Goal: Transaction & Acquisition: Purchase product/service

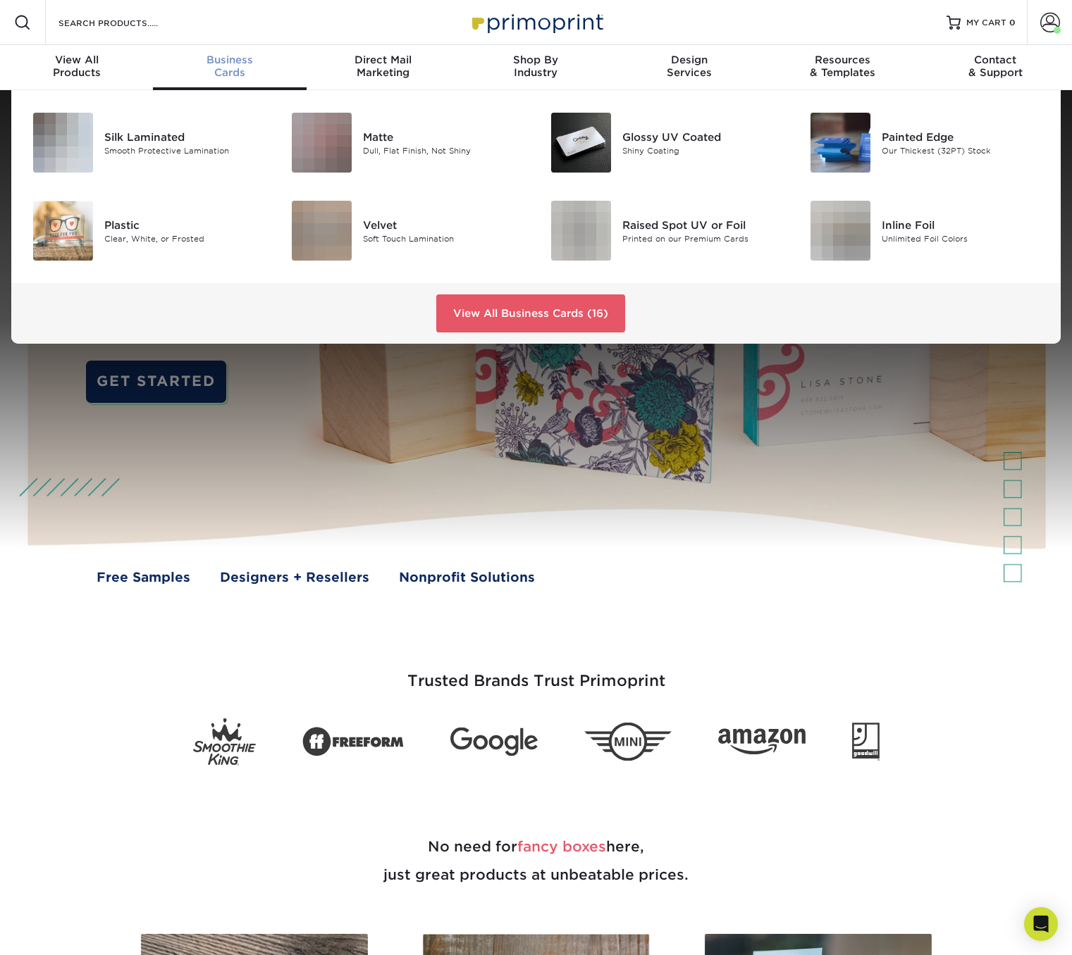
click at [223, 63] on span "Business" at bounding box center [229, 60] width 153 height 13
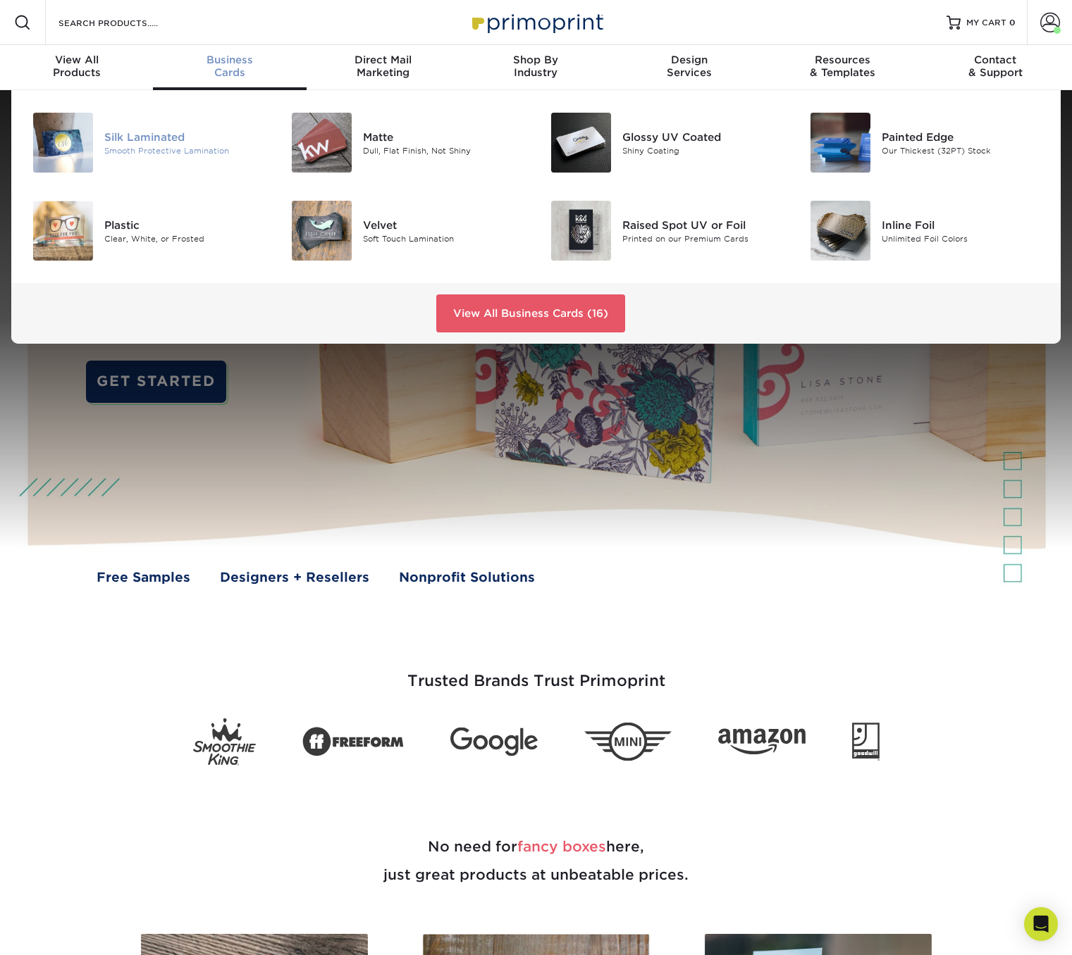
click at [134, 137] on div "Silk Laminated" at bounding box center [185, 136] width 162 height 15
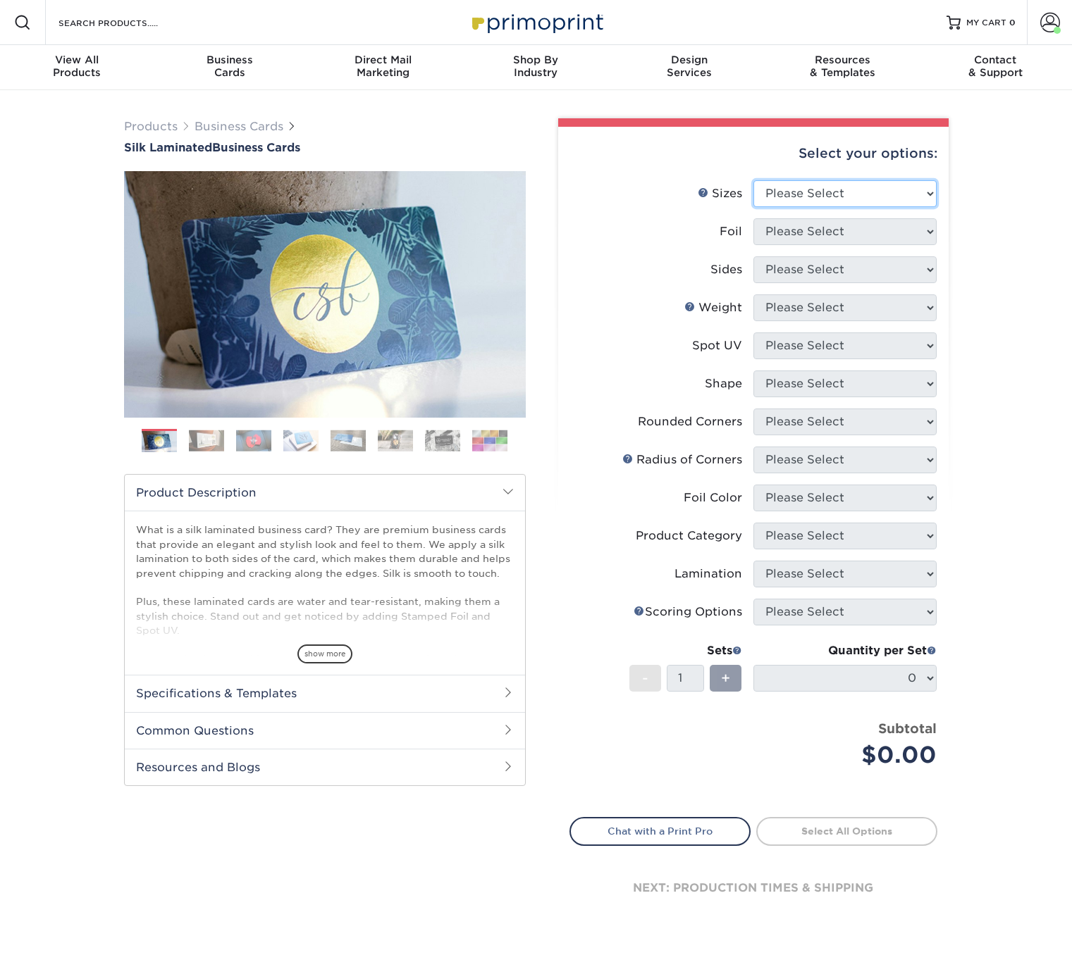
click at [883, 189] on select "Please Select 1.5" x 3.5" - Mini 1.75" x 3.5" - Mini 2" x 2" - Square 2" x 3" -…" at bounding box center [844, 193] width 183 height 27
select select "2.00x3.50"
click at [753, 180] on select "Please Select 1.5" x 3.5" - Mini 1.75" x 3.5" - Mini 2" x 2" - Square 2" x 3" -…" at bounding box center [844, 193] width 183 height 27
click at [871, 225] on select "Please Select Yes No" at bounding box center [844, 231] width 183 height 27
select select "0"
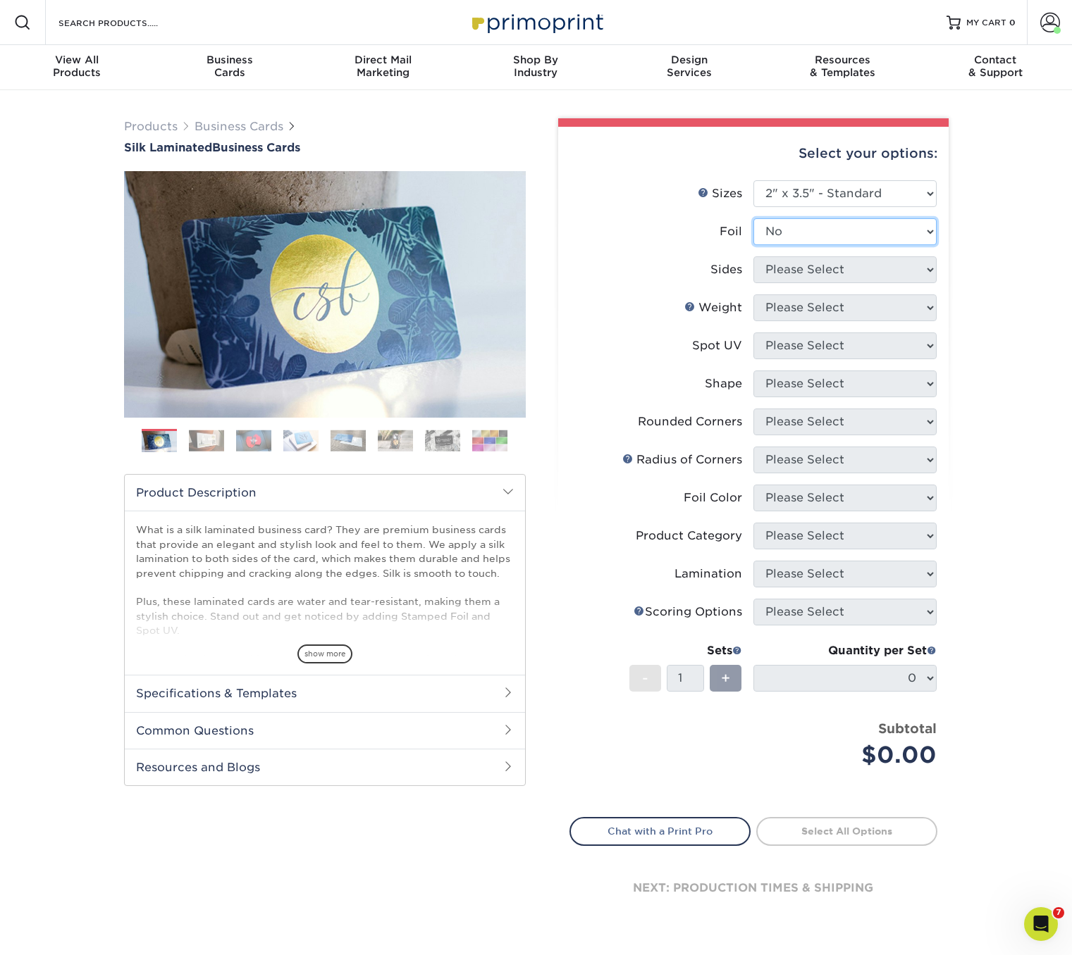
click at [753, 218] on select "Please Select Yes No" at bounding box center [844, 231] width 183 height 27
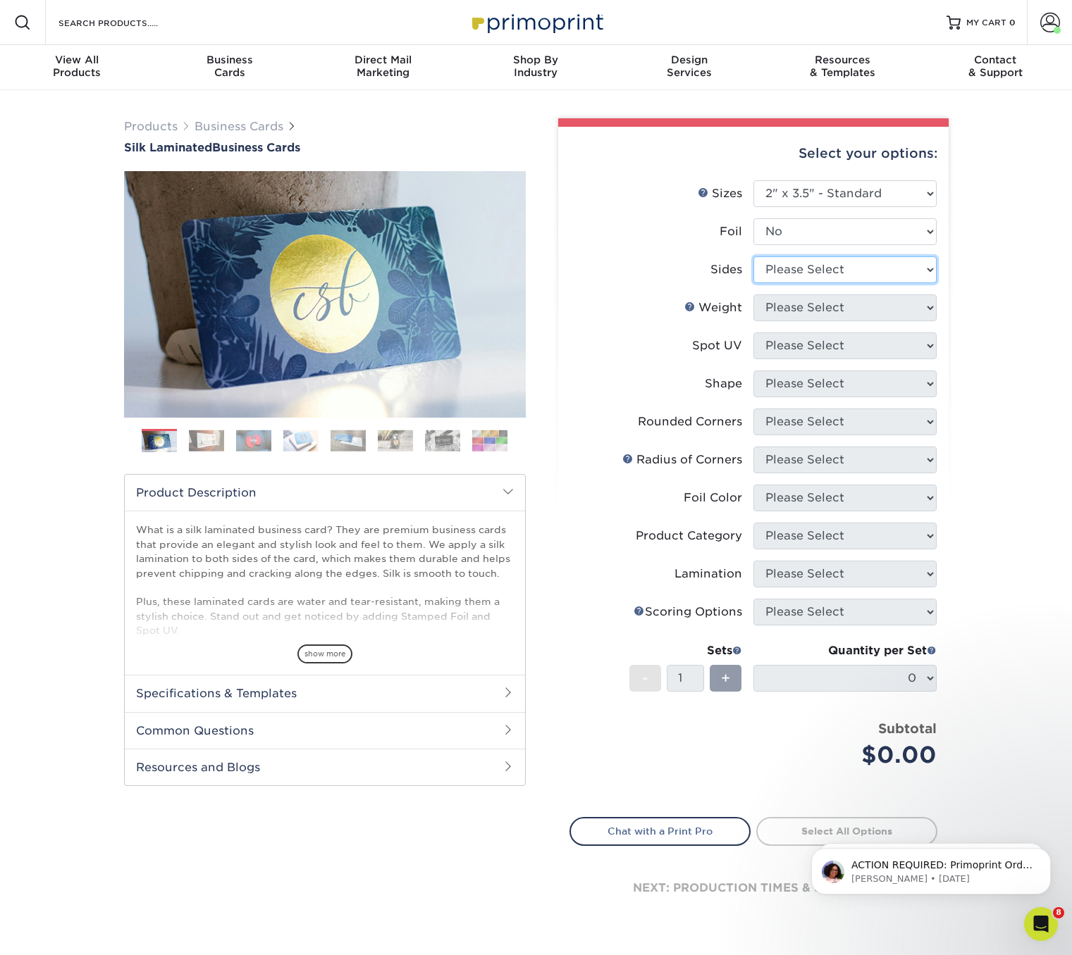
click at [831, 271] on select "Please Select Print Both Sides Print Front Only" at bounding box center [844, 269] width 183 height 27
select select "13abbda7-1d64-4f25-8bb2-c179b224825d"
click at [753, 256] on select "Please Select Print Both Sides Print Front Only" at bounding box center [844, 269] width 183 height 27
click at [809, 304] on select "Please Select 16PT" at bounding box center [844, 307] width 183 height 27
select select "16PT"
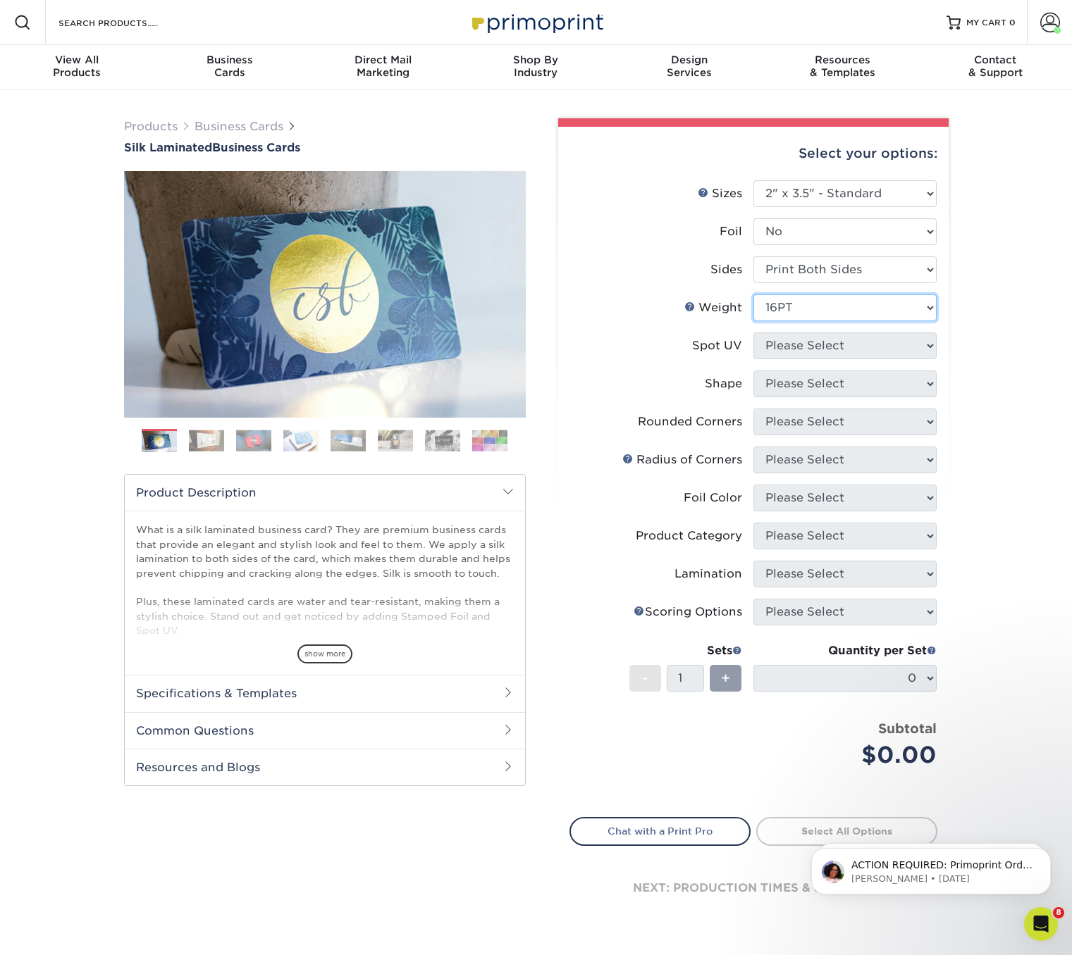
click at [753, 294] on select "Please Select 16PT" at bounding box center [844, 307] width 183 height 27
click at [876, 342] on select "Please Select No Spot UV Front and Back (Both Sides) Front Only Back Only" at bounding box center [844, 346] width 183 height 27
select select "3"
click at [753, 333] on select "Please Select No Spot UV Front and Back (Both Sides) Front Only Back Only" at bounding box center [844, 346] width 183 height 27
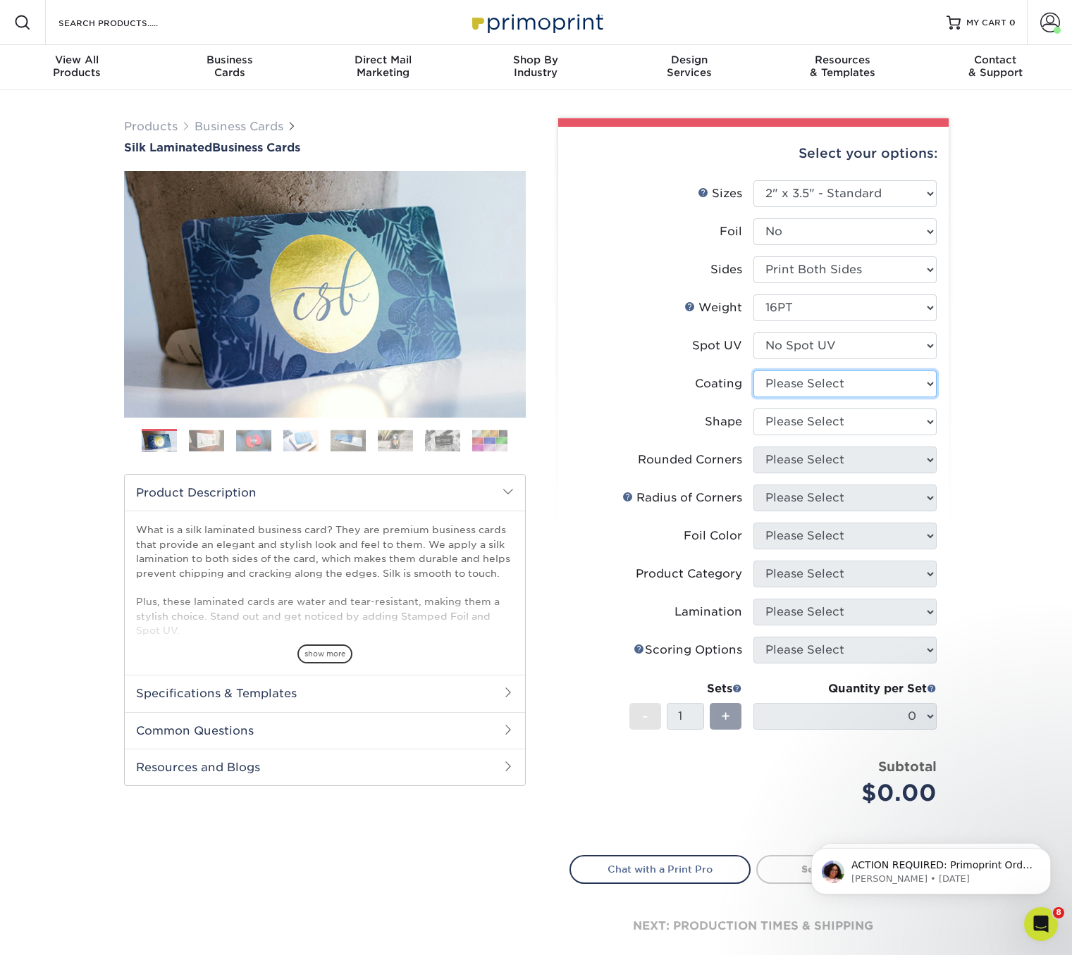
click at [874, 380] on select at bounding box center [844, 384] width 183 height 27
select select "3e7618de-abca-4bda-9f97-8b9129e913d8"
click at [753, 371] on select at bounding box center [844, 384] width 183 height 27
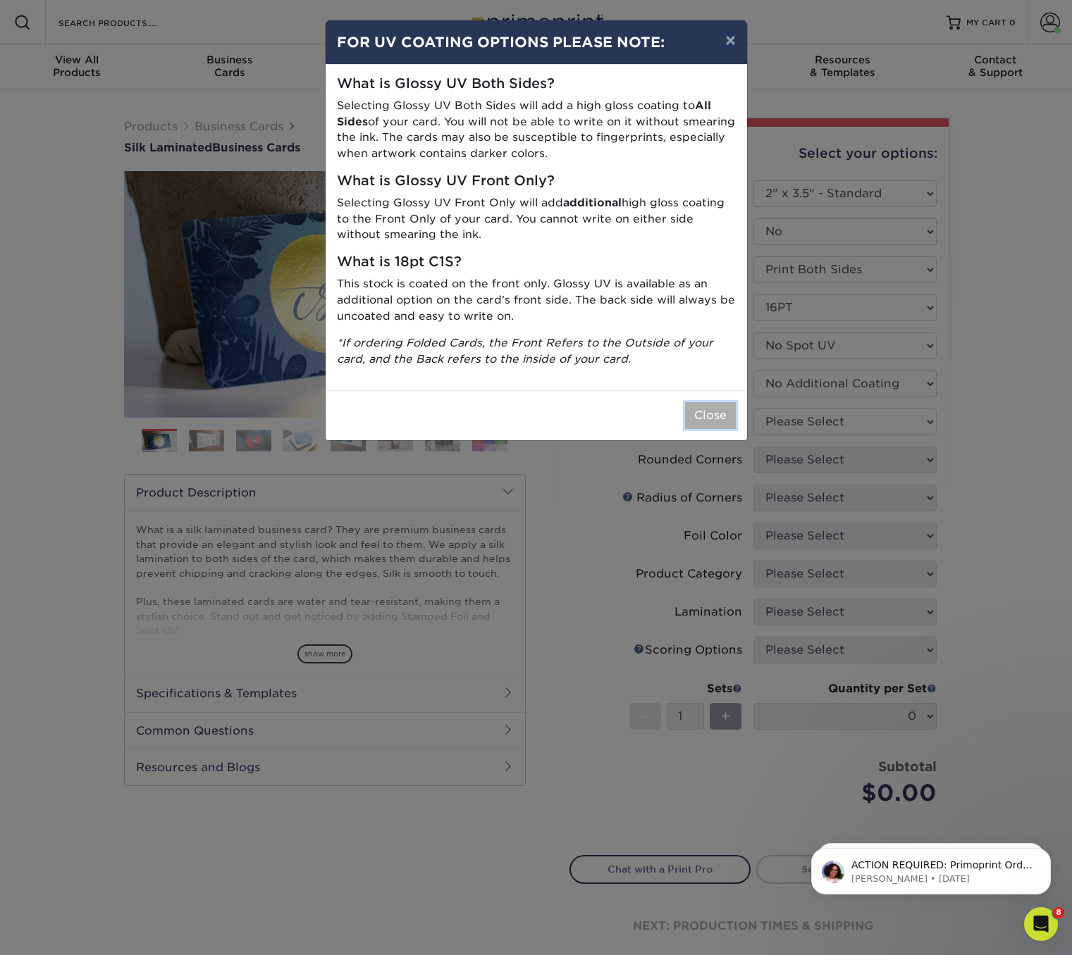
click at [716, 415] on button "Close" at bounding box center [710, 415] width 51 height 27
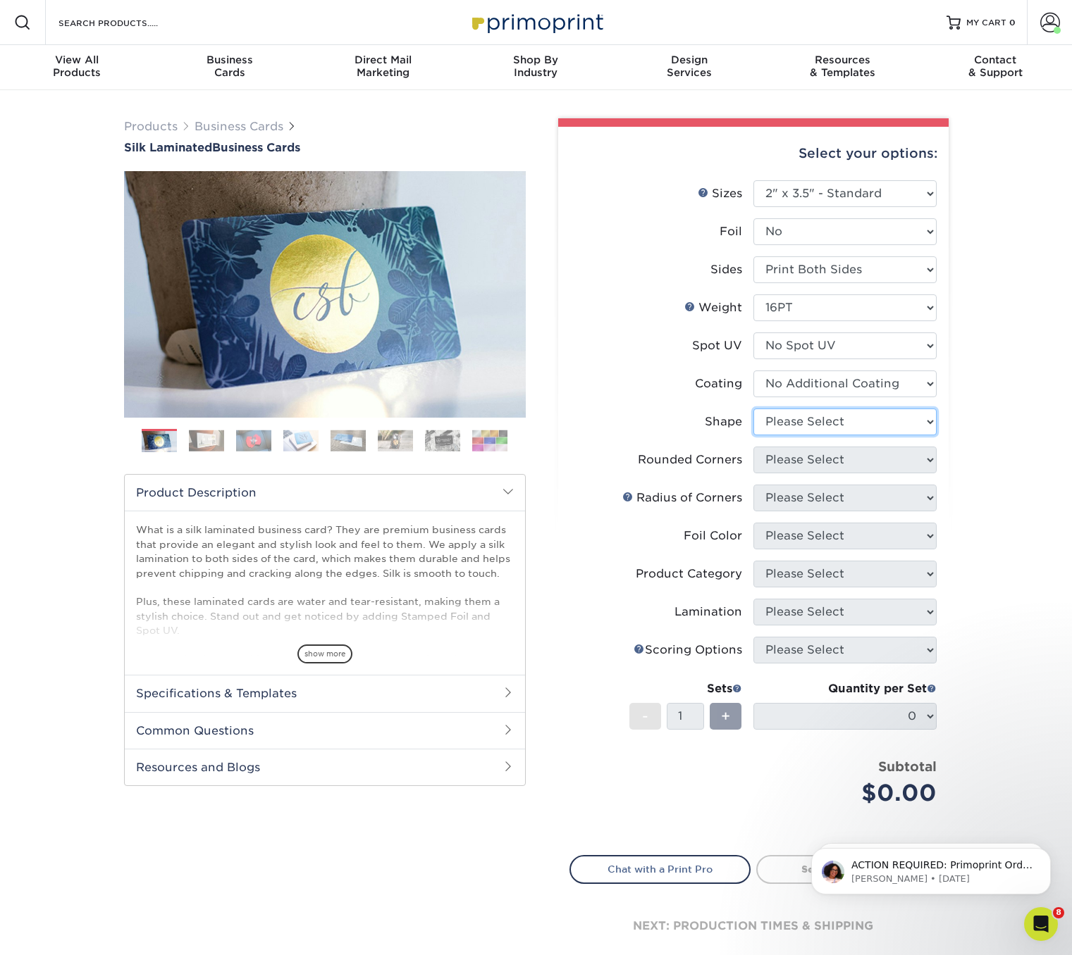
click at [854, 420] on select "Please Select Standard Oval" at bounding box center [844, 422] width 183 height 27
select select "standard"
click at [753, 409] on select "Please Select Standard Oval" at bounding box center [844, 422] width 183 height 27
click at [867, 458] on select "Please Select Yes - Round 2 Corners Yes - Round 4 Corners No" at bounding box center [844, 460] width 183 height 27
select select "0"
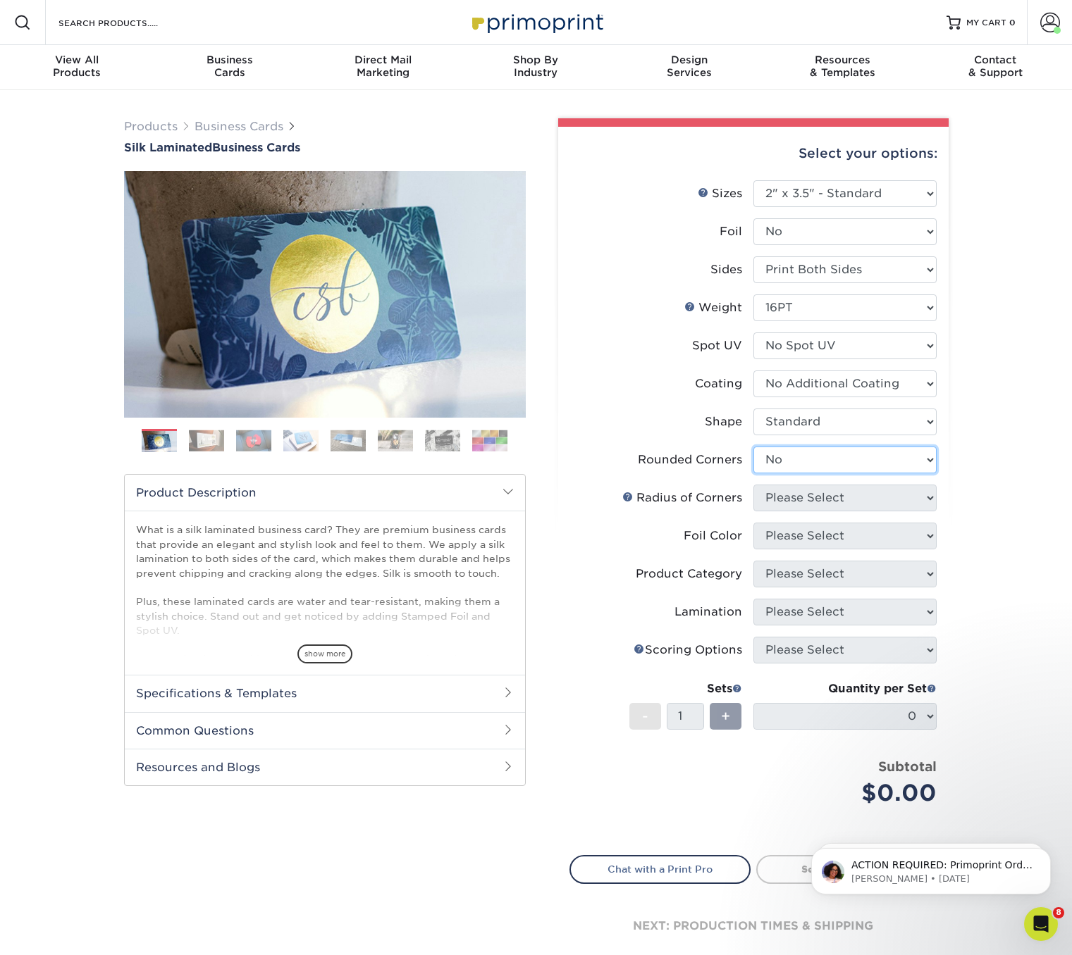
click at [753, 447] on select "Please Select Yes - Round 2 Corners Yes - Round 4 Corners No" at bounding box center [844, 460] width 183 height 27
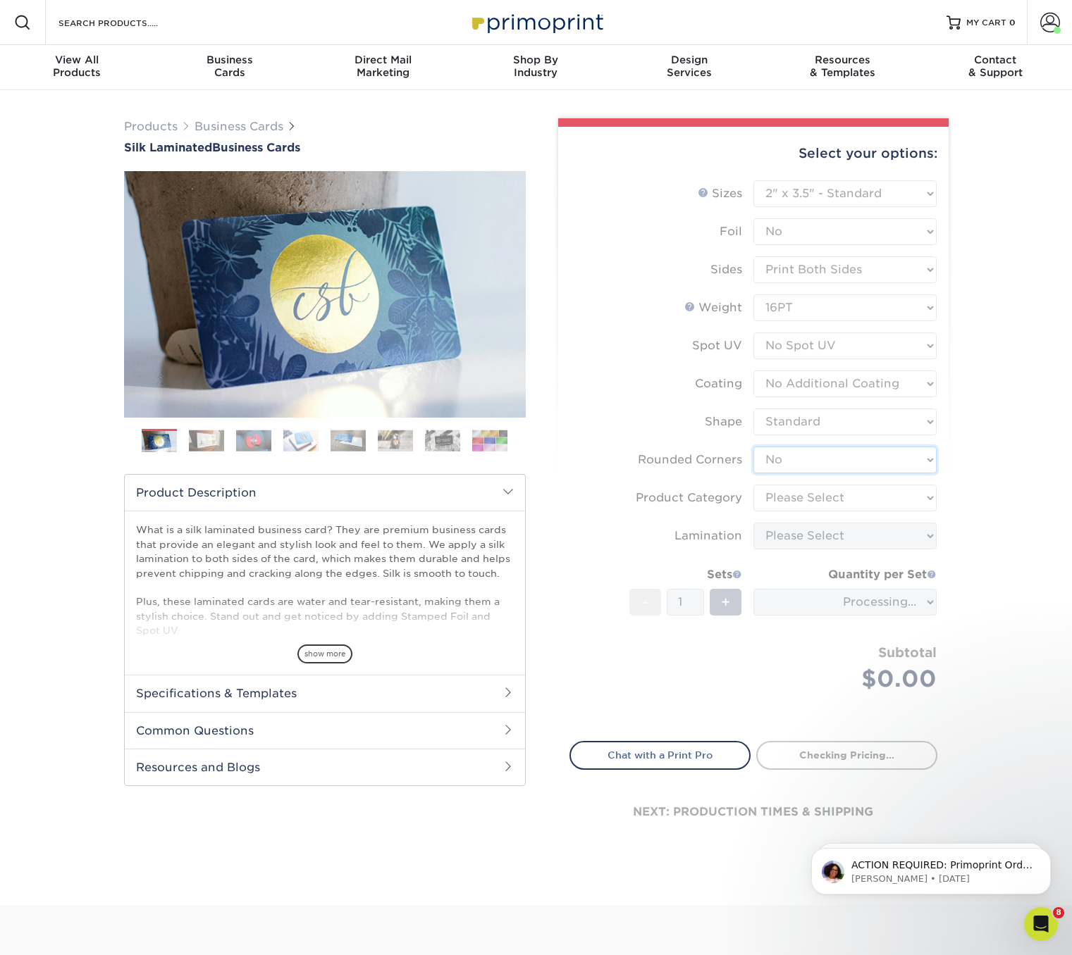
scroll to position [8, 0]
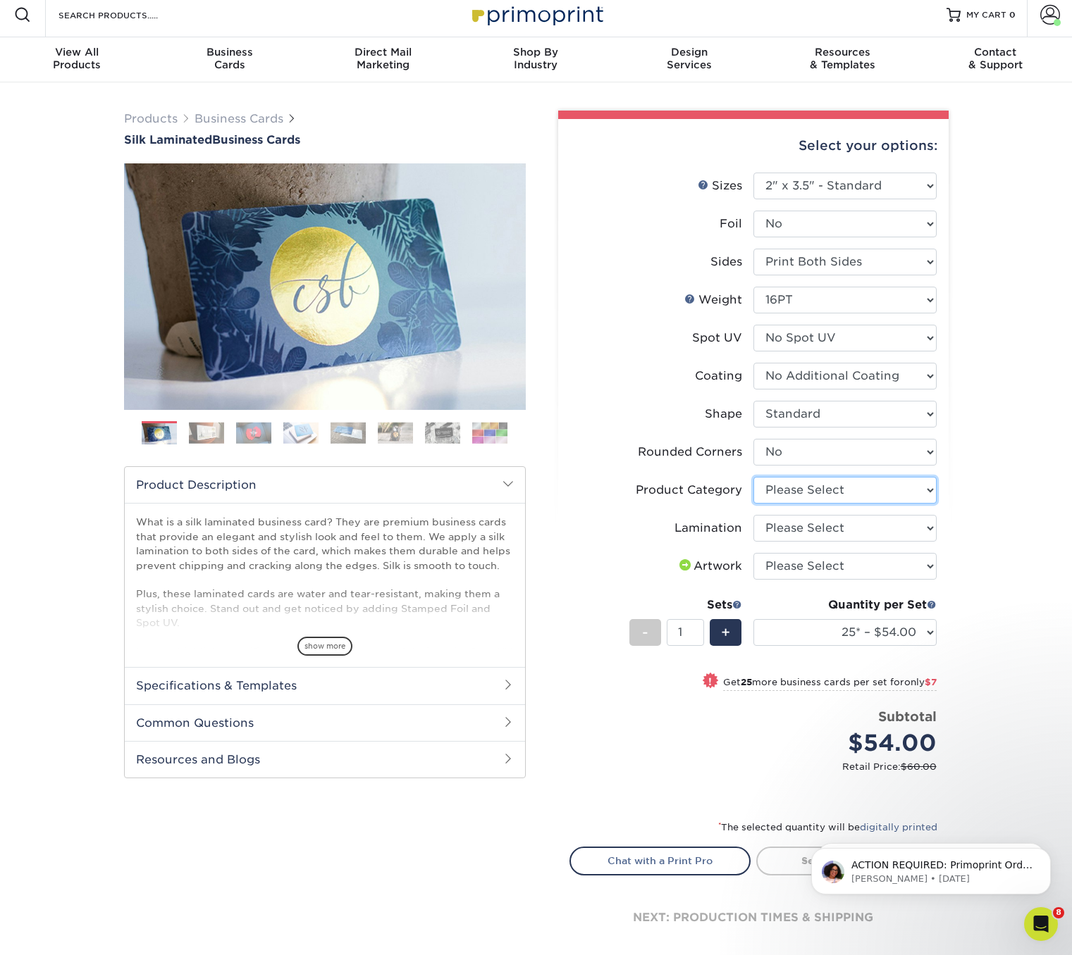
click at [833, 483] on select "Please Select Business Cards" at bounding box center [844, 490] width 183 height 27
select select "3b5148f1-0588-4f88-a218-97bcfdce65c1"
click at [753, 477] on select "Please Select Business Cards" at bounding box center [844, 490] width 183 height 27
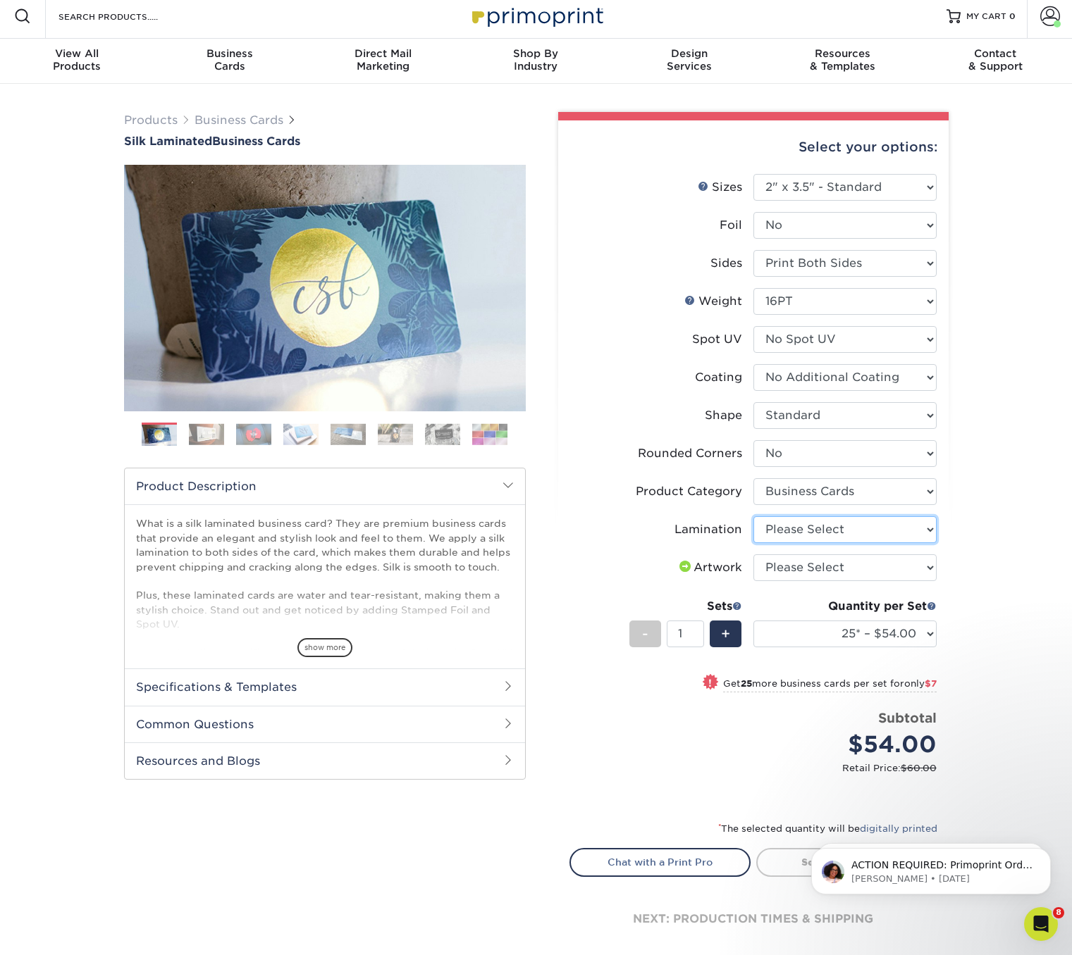
click at [840, 528] on select "Please Select Silk" at bounding box center [844, 529] width 183 height 27
select select "ccacb42f-45f7-42d3-bbd3-7c8421cf37f0"
click at [753, 516] on select "Please Select Silk" at bounding box center [844, 529] width 183 height 27
click at [882, 569] on select "Please Select I will upload files I need a design - $100" at bounding box center [844, 567] width 183 height 27
select select "upload"
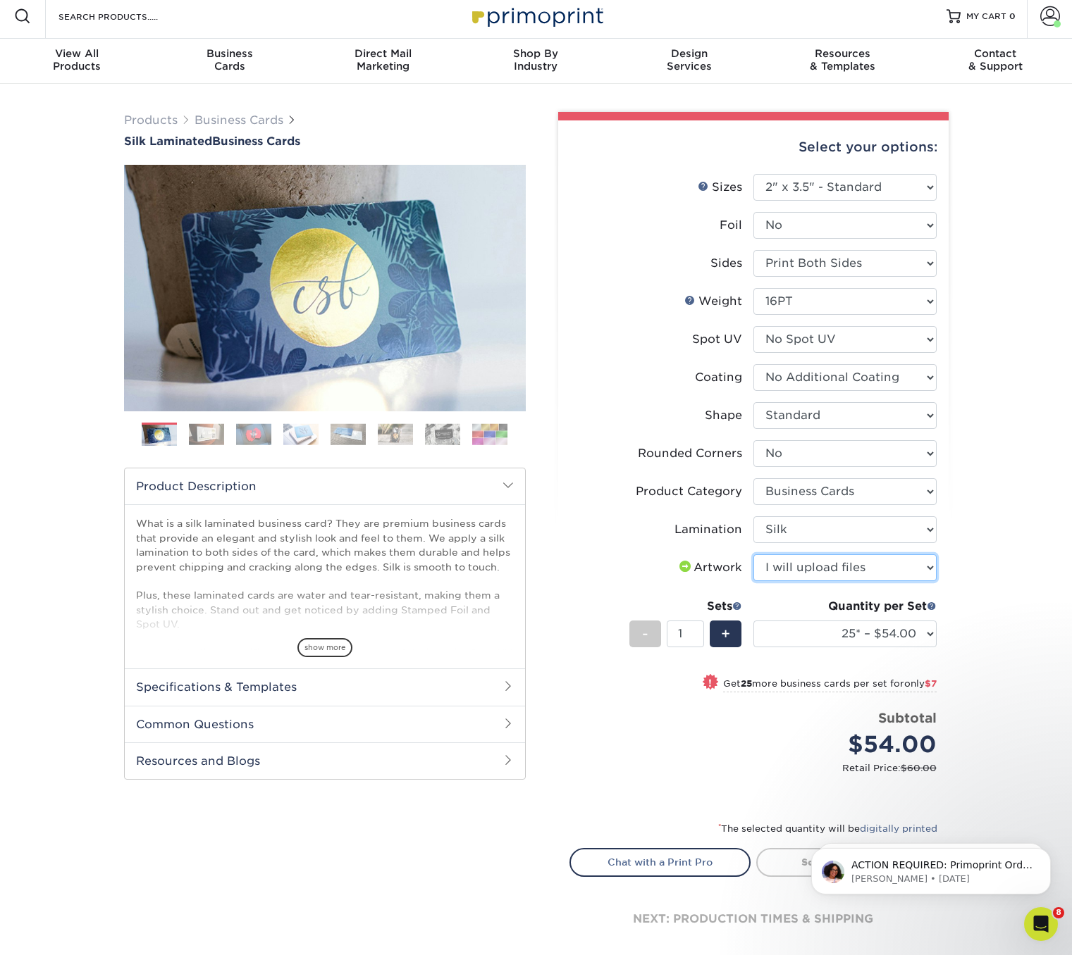
click at [753, 554] on select "Please Select I will upload files I need a design - $100" at bounding box center [844, 567] width 183 height 27
click at [929, 631] on select "25* – $54.00 50* – $61.00 75* – $68.00 100* – $75.00 250* – $82.00 500 – $86.00…" at bounding box center [844, 634] width 183 height 27
select select "250* – $82.00"
click at [753, 621] on select "25* – $54.00 50* – $61.00 75* – $68.00 100* – $75.00 250* – $82.00 500 – $86.00…" at bounding box center [844, 634] width 183 height 27
click at [997, 624] on div "Products Business Cards Silk Laminated Business Cards Previous Next" at bounding box center [536, 548] width 1072 height 928
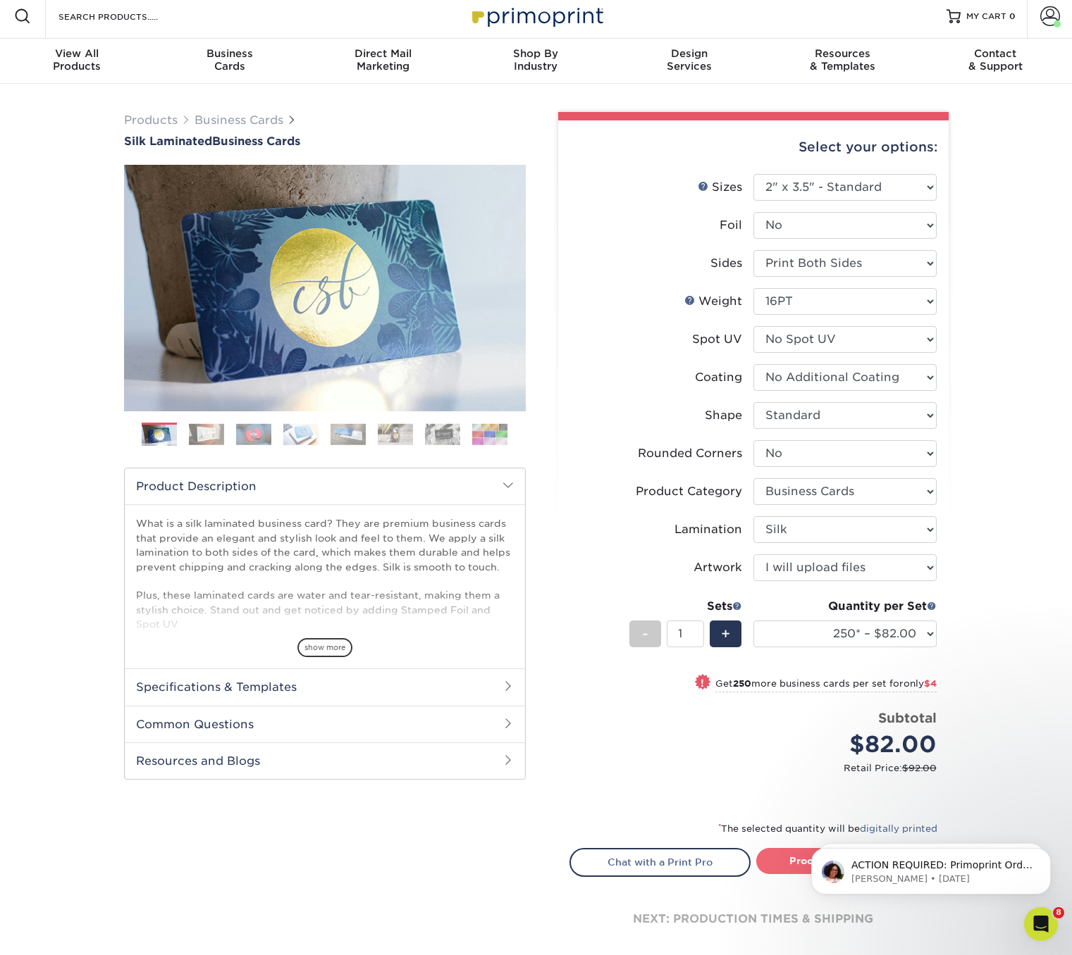
click at [784, 859] on link "Proceed to Shipping" at bounding box center [846, 860] width 181 height 25
type input "Set 1"
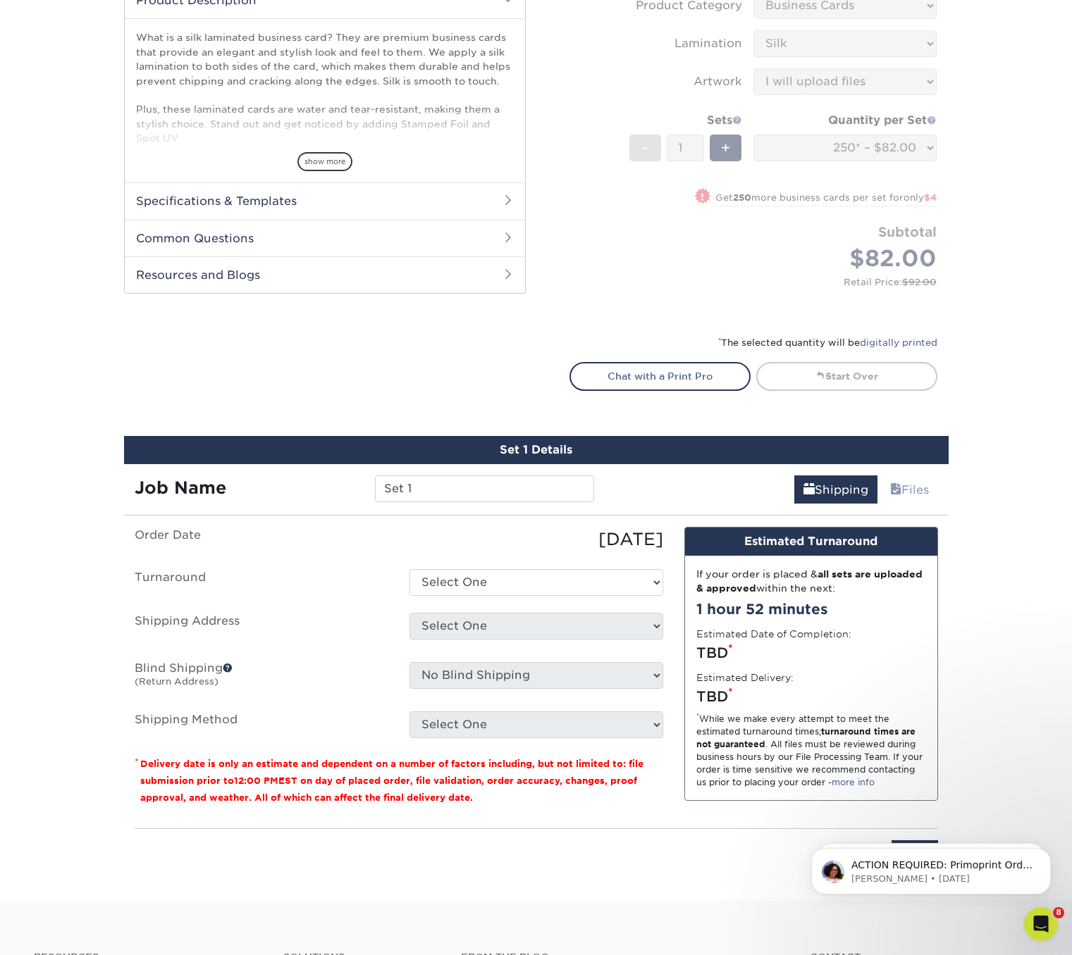
scroll to position [850, 0]
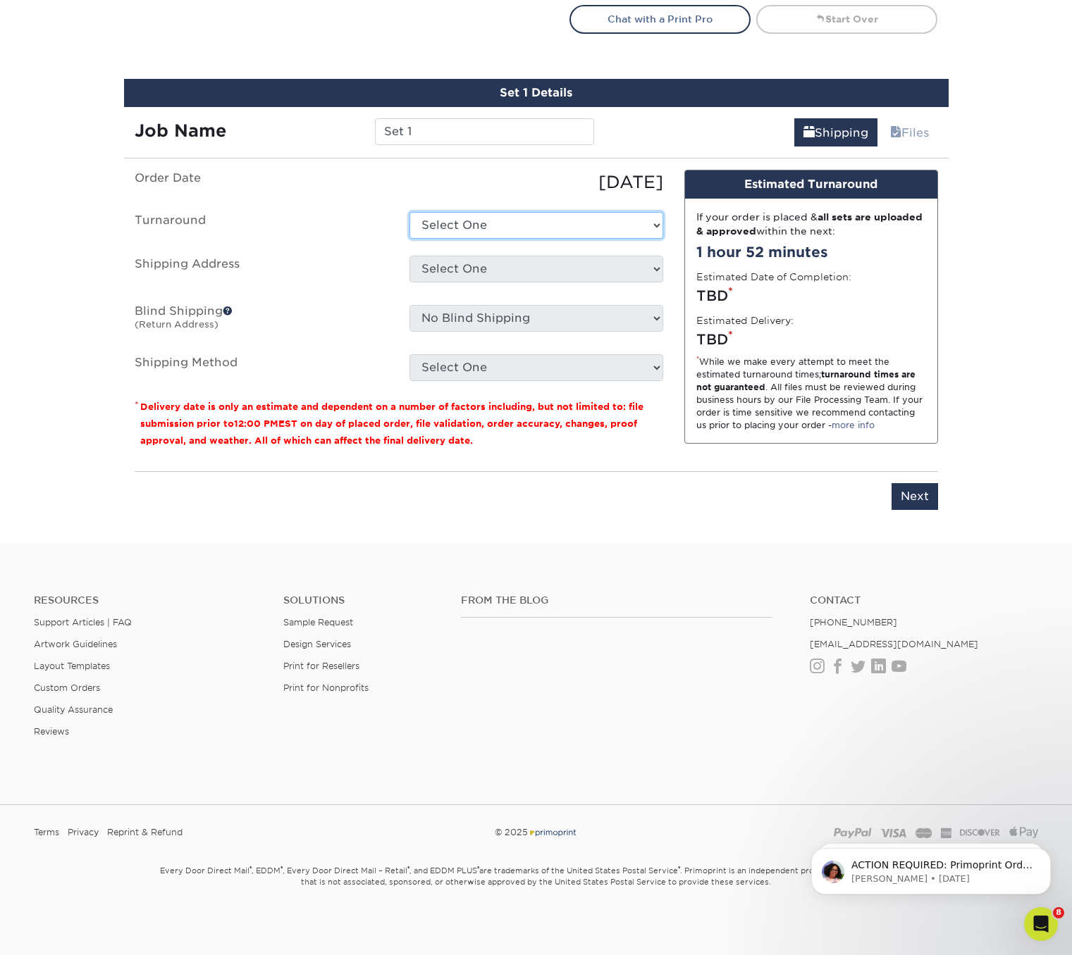
click at [619, 223] on select "Select One 2-4 Business Days 2 Day Next Business Day" at bounding box center [536, 225] width 254 height 27
select select "d1b63c63-e638-46b8-b171-df9c8cedce0d"
click at [409, 212] on select "Select One 2-4 Business Days 2 Day Next Business Day" at bounding box center [536, 225] width 254 height 27
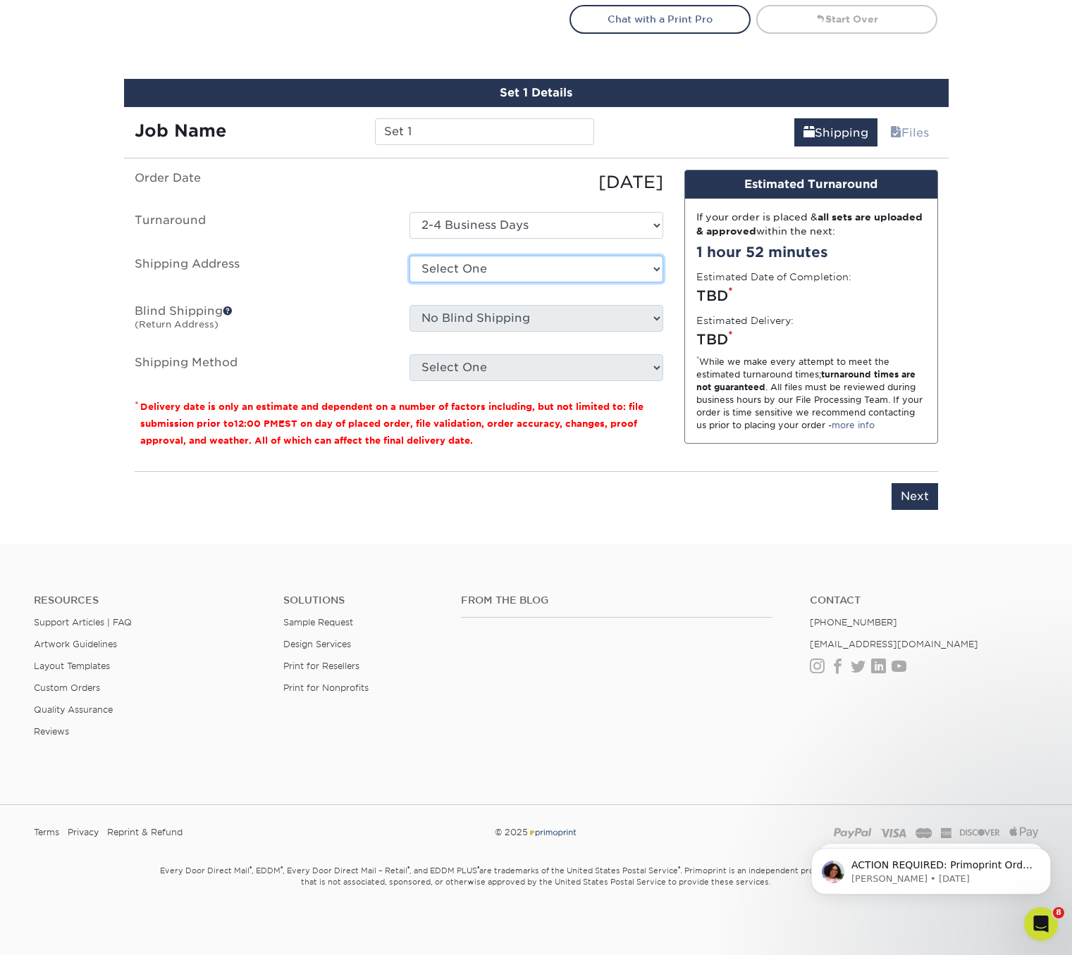
click at [578, 271] on select "Select One Alex Carney Allegra Allegra Allegra Dulles Arc Management Aubrey Sco…" at bounding box center [536, 269] width 254 height 27
select select "241230"
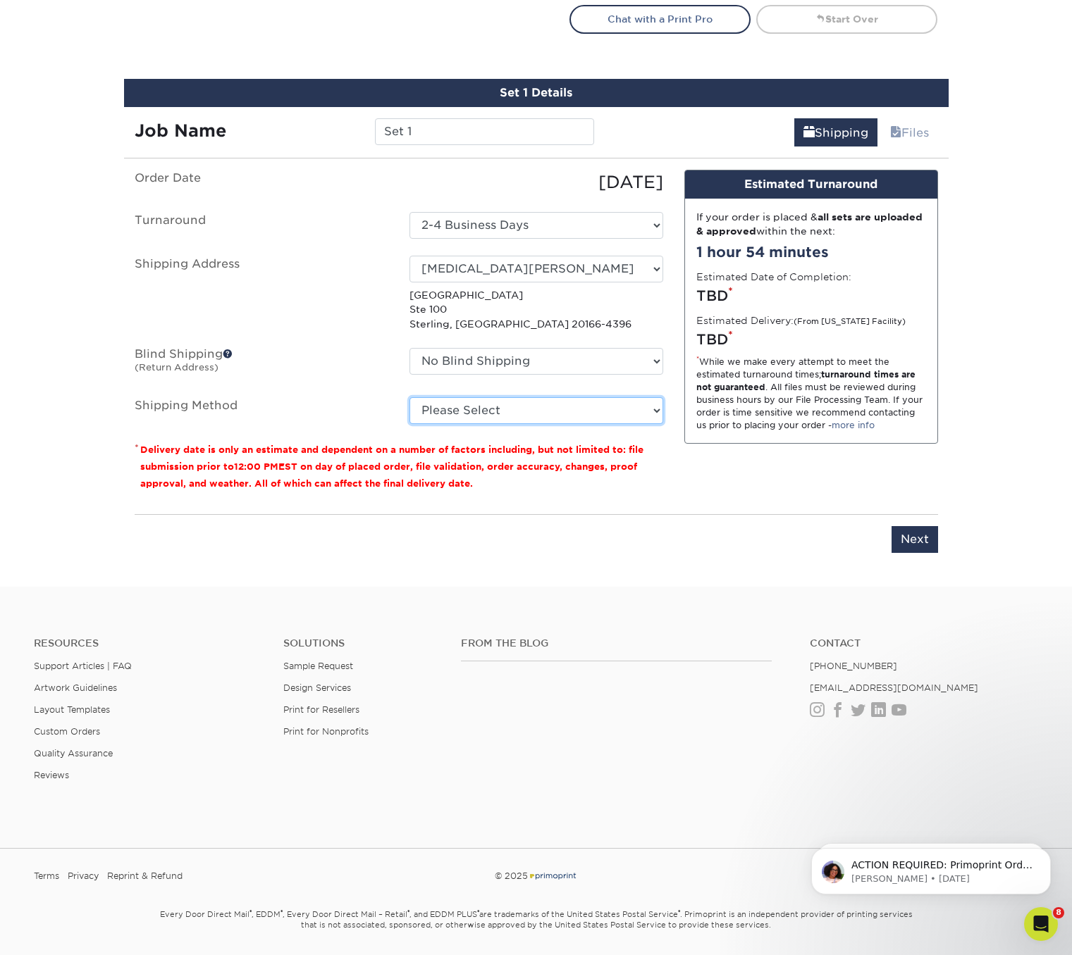
click at [566, 414] on select "Please Select Ground Shipping (+$7.84) 3 Day Shipping Service (+$15.52) 2 Day A…" at bounding box center [536, 410] width 254 height 27
select select "03"
click at [409, 397] on select "Please Select Ground Shipping (+$7.84) 3 Day Shipping Service (+$15.52) 2 Day A…" at bounding box center [536, 410] width 254 height 27
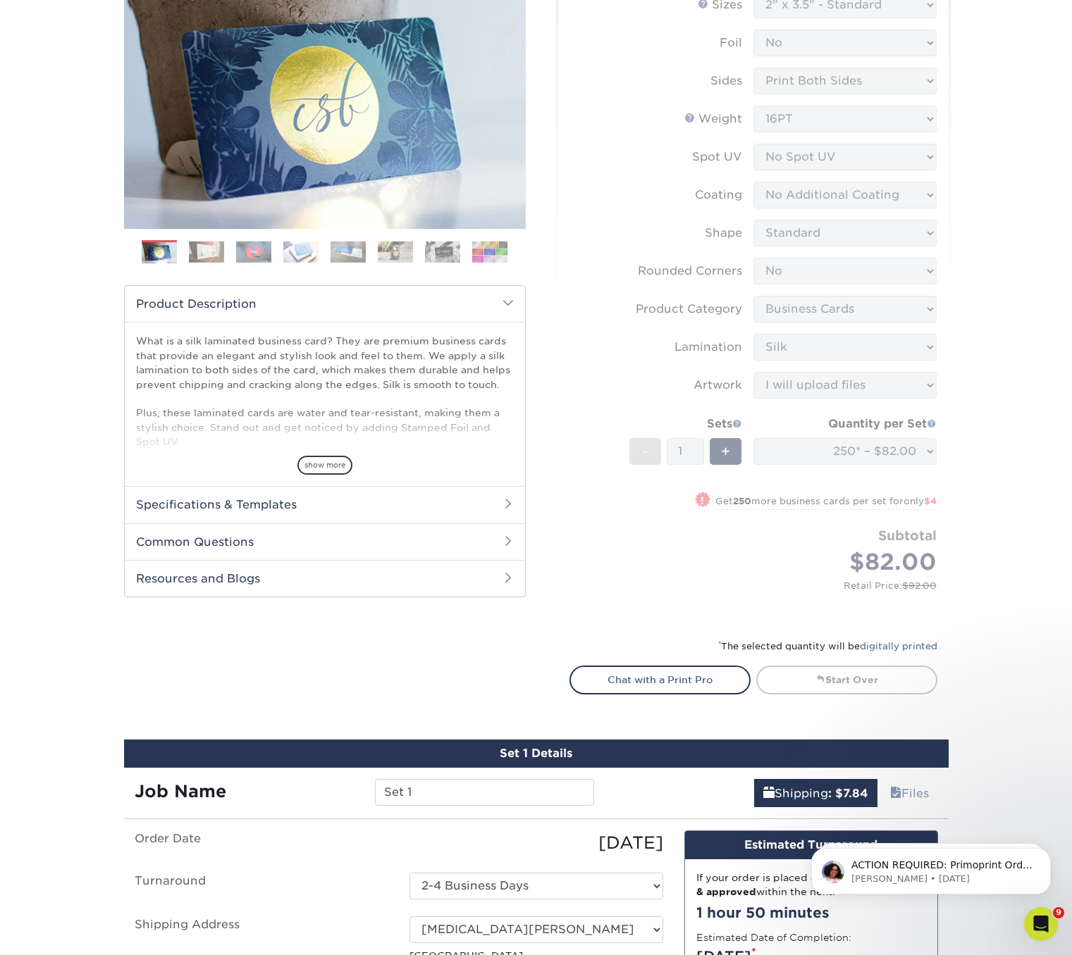
scroll to position [142, 0]
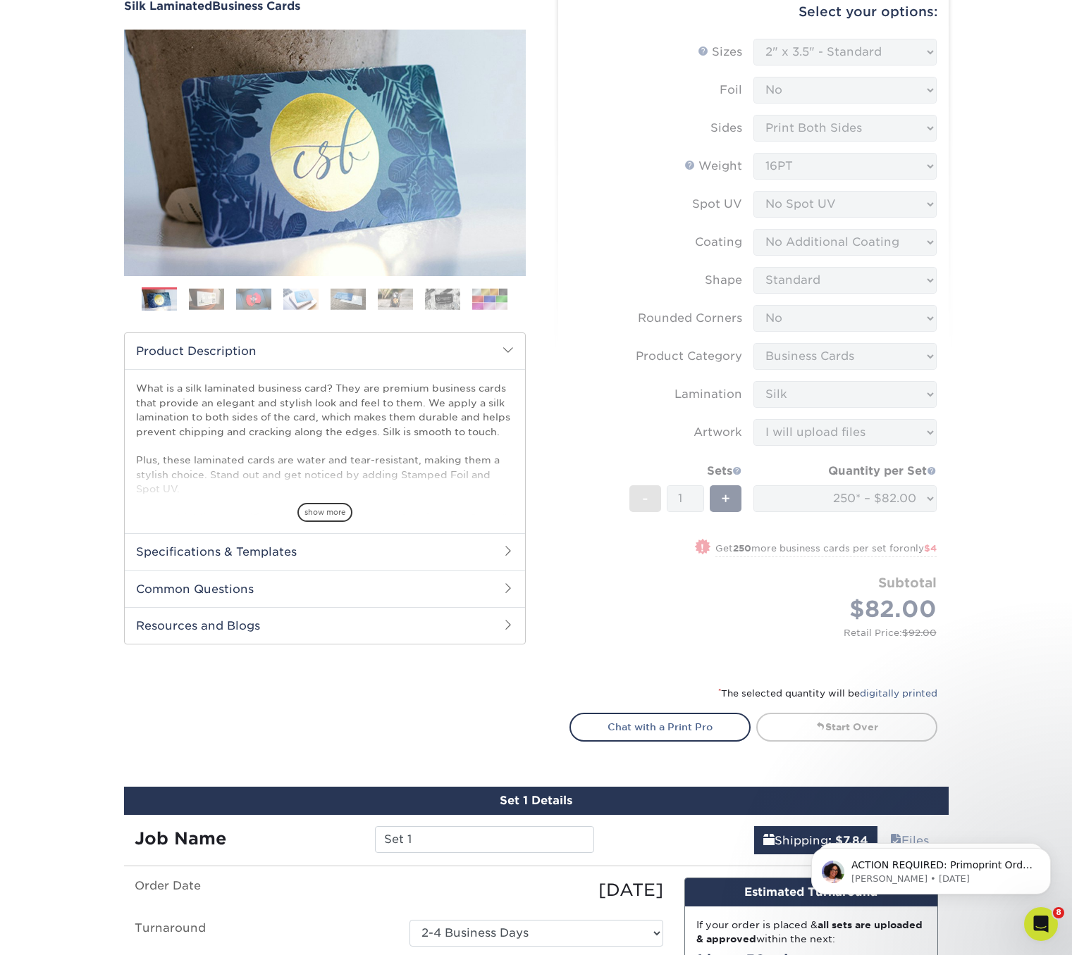
click at [869, 498] on form "Sizes Help Sizes Please Select 1.5" x 3.5" - Mini 1.75" x 3.5" - Mini 2" x 2" -…" at bounding box center [753, 354] width 368 height 630
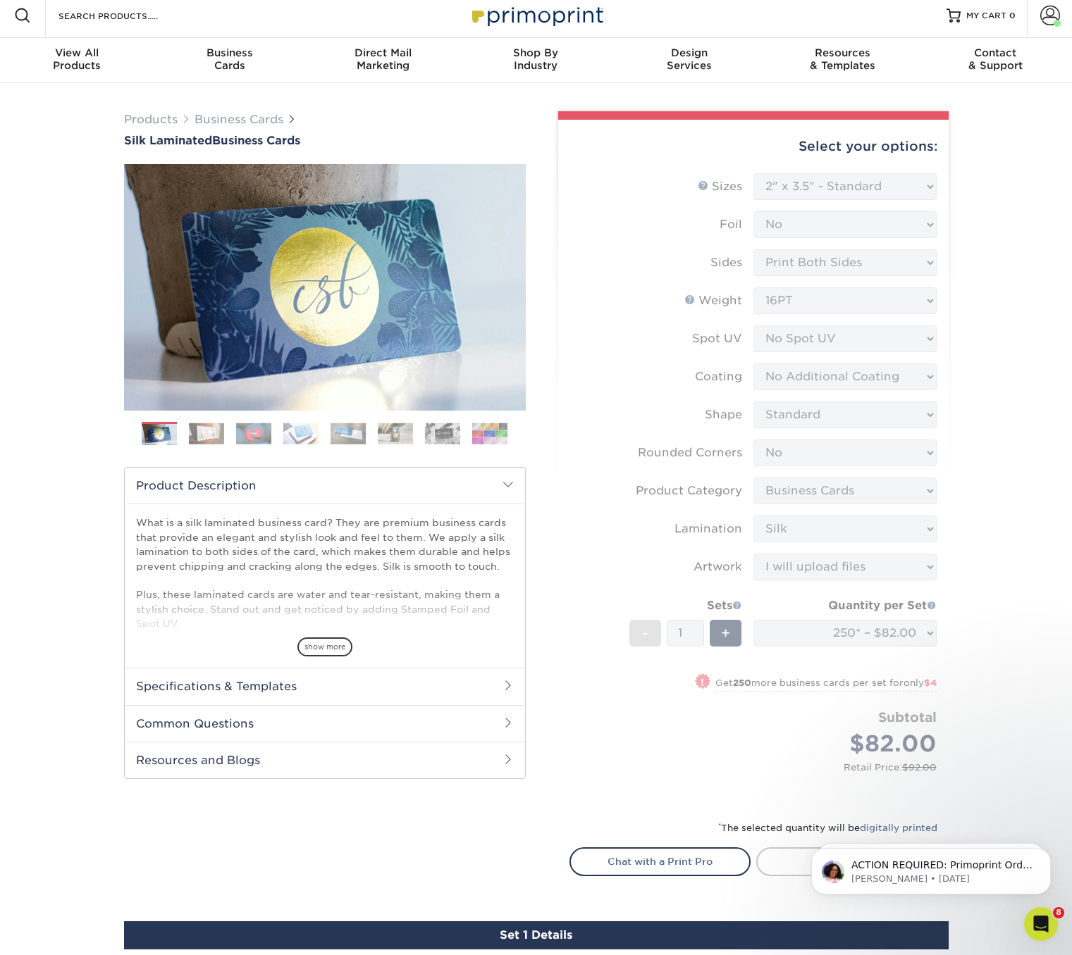
scroll to position [0, 0]
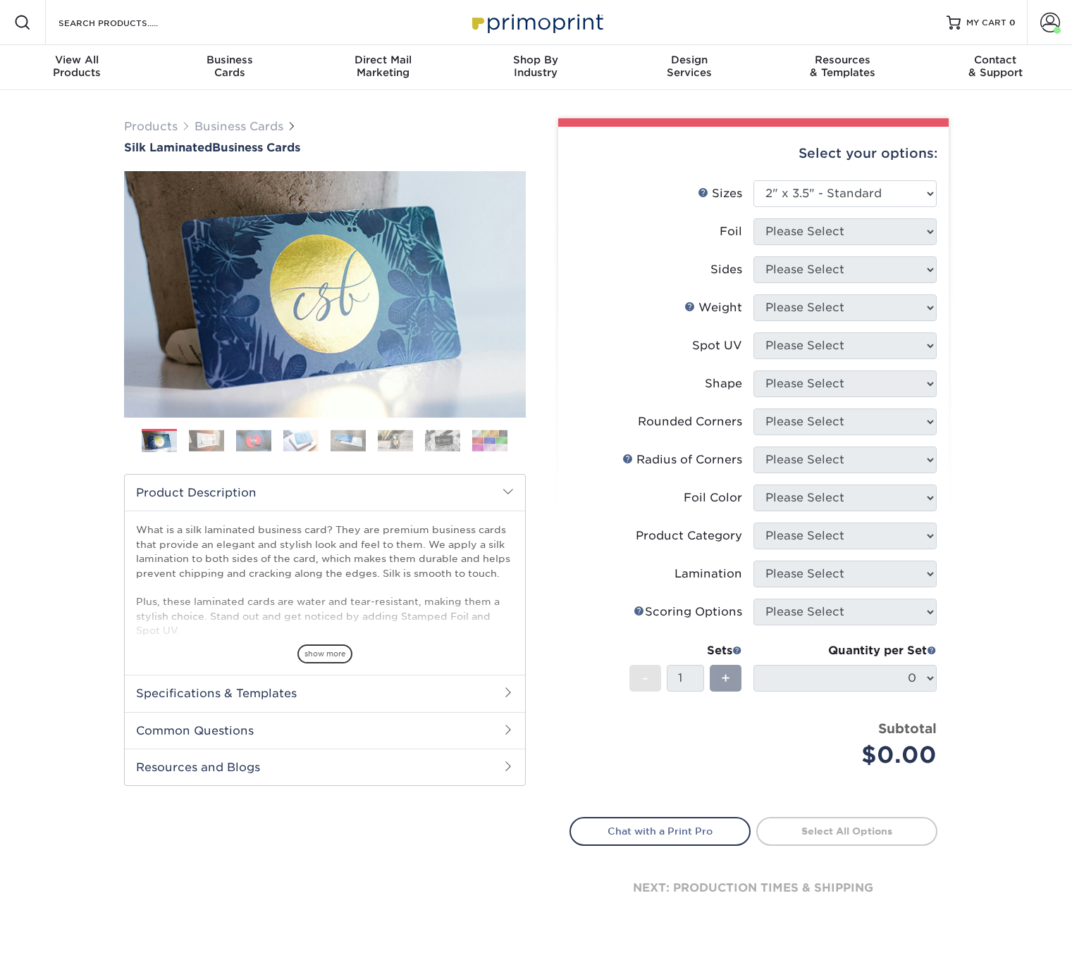
select select "2.00x3.50"
click at [569, 283] on ul "Sizes Help Sizes Please Select 1.5" x 3.5" - Mini 1.75" x 3.5" - Mini 2" x 2" -…" at bounding box center [753, 484] width 368 height 609
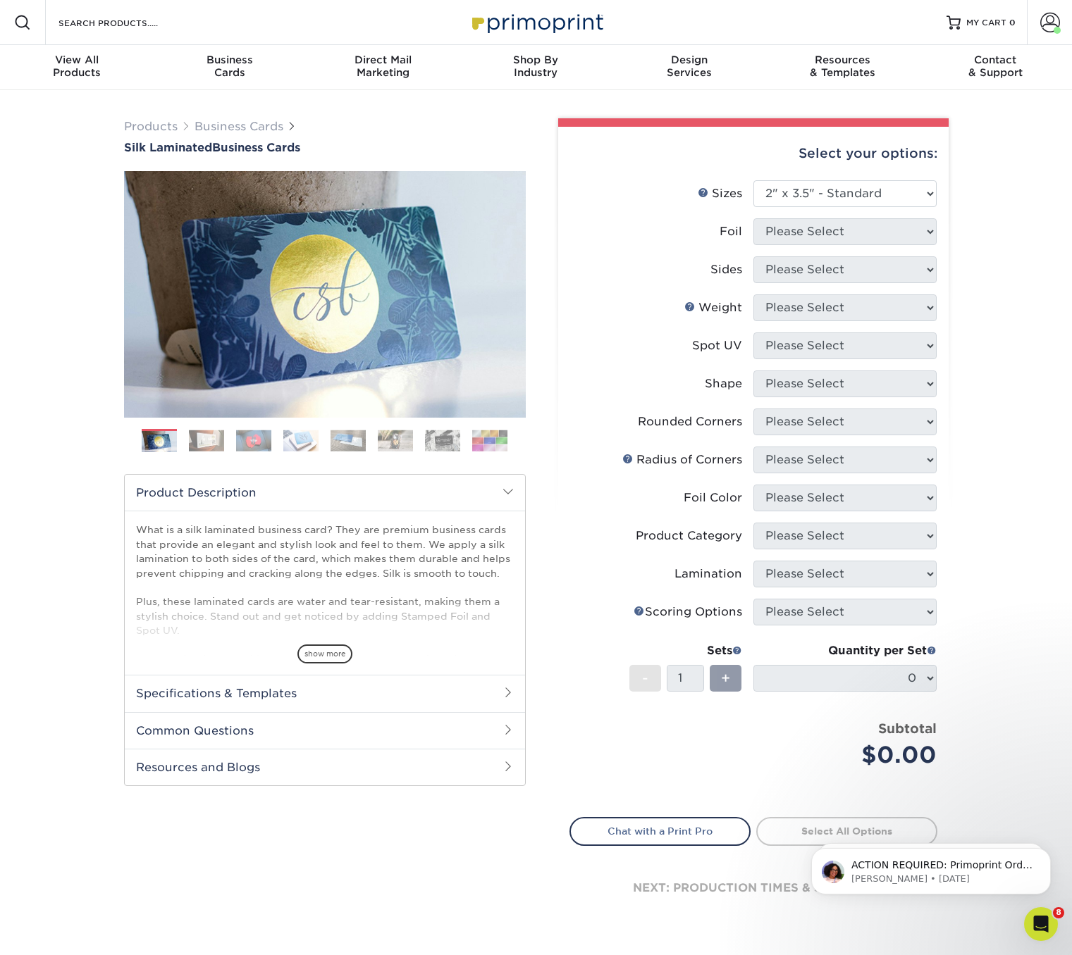
drag, startPoint x: 638, startPoint y: 213, endPoint x: 976, endPoint y: 230, distance: 338.5
click at [645, 213] on li "Sizes Help Sizes Please Select 1.5" x 3.5" - Mini 1.75" x 3.5" - Mini 2" x 2" -…" at bounding box center [753, 199] width 366 height 38
click at [909, 198] on select "Please Select 1.5" x 3.5" - Mini 1.75" x 3.5" - Mini 2" x 2" - Square 2" x 3" -…" at bounding box center [844, 193] width 183 height 27
click at [753, 180] on select "Please Select 1.5" x 3.5" - Mini 1.75" x 3.5" - Mini 2" x 2" - Square 2" x 3" -…" at bounding box center [844, 193] width 183 height 27
drag, startPoint x: 862, startPoint y: 213, endPoint x: 859, endPoint y: 221, distance: 7.4
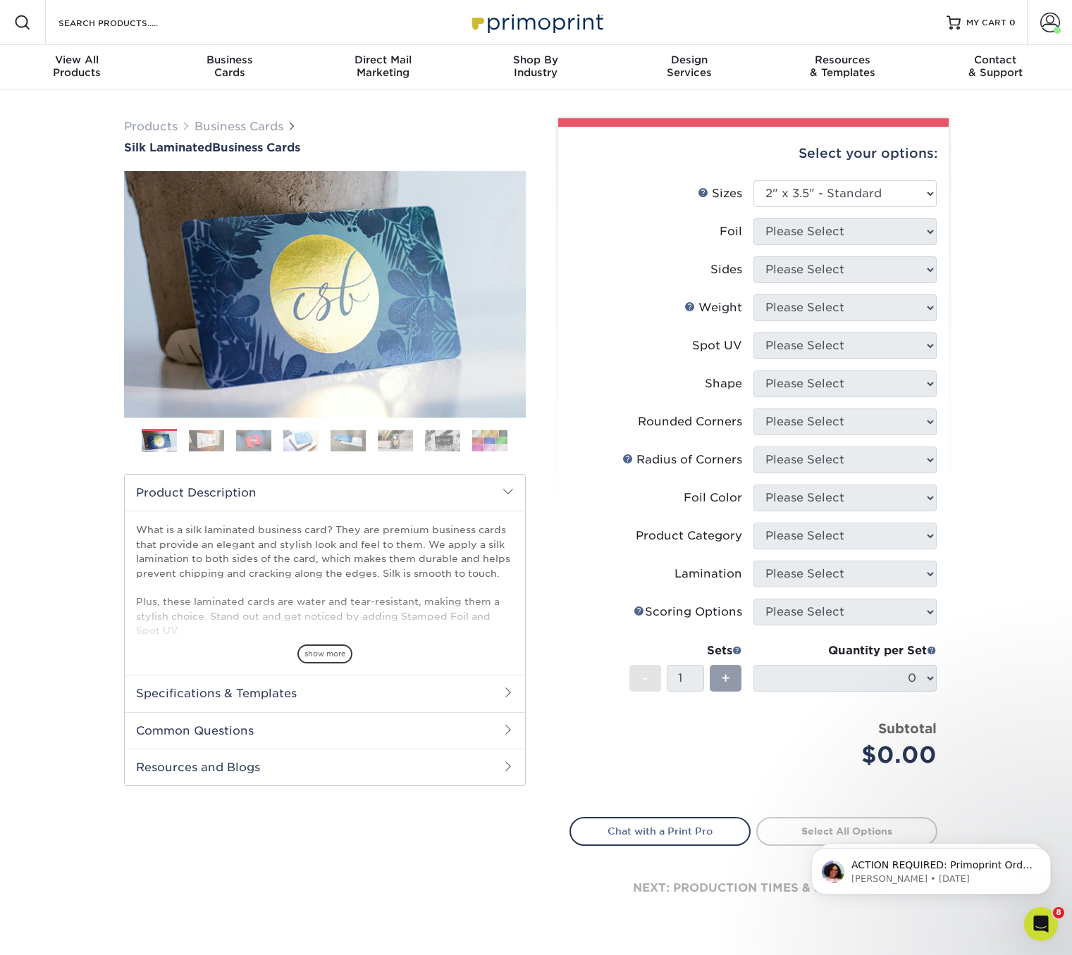
click at [861, 215] on li "Sizes Help Sizes Please Select 1.5" x 3.5" - Mini 1.75" x 3.5" - Mini 2" x 2" -…" at bounding box center [753, 199] width 366 height 38
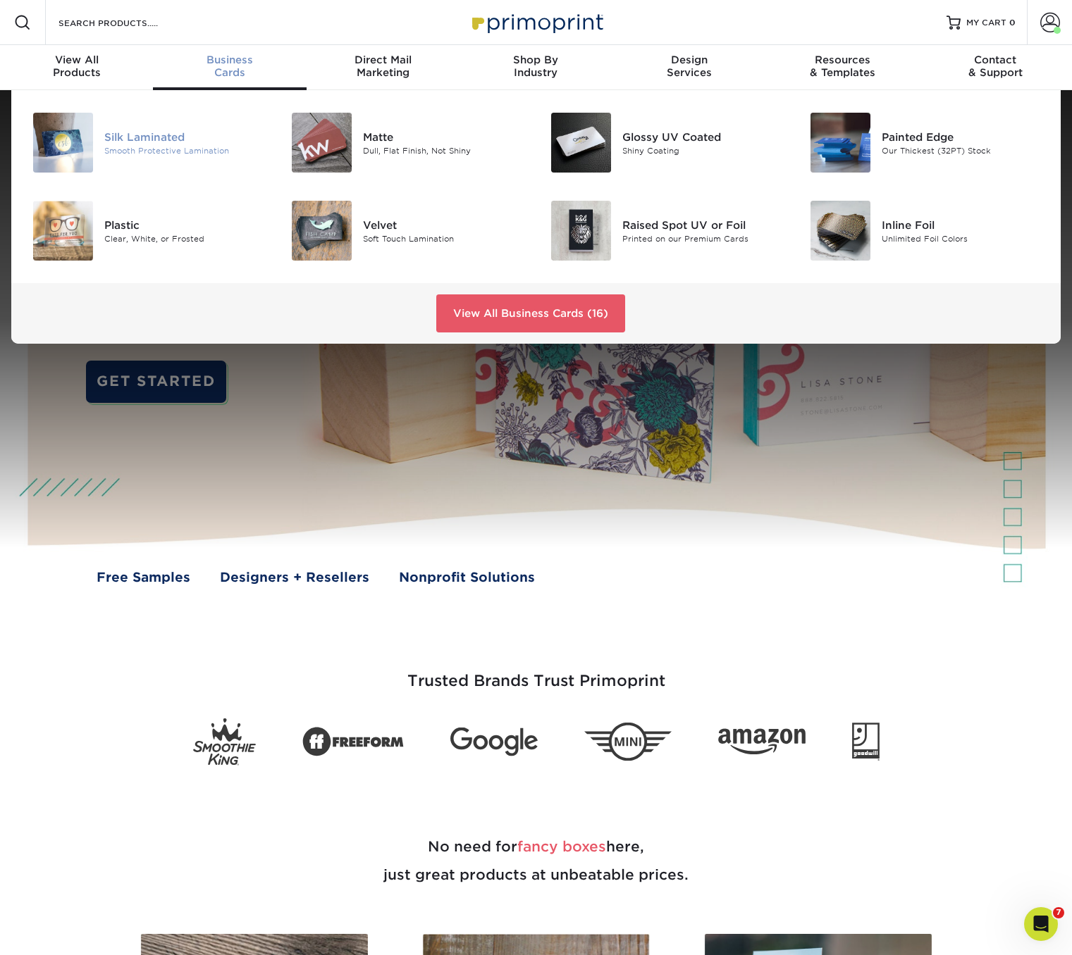
click at [139, 141] on div "Silk Laminated" at bounding box center [185, 136] width 162 height 15
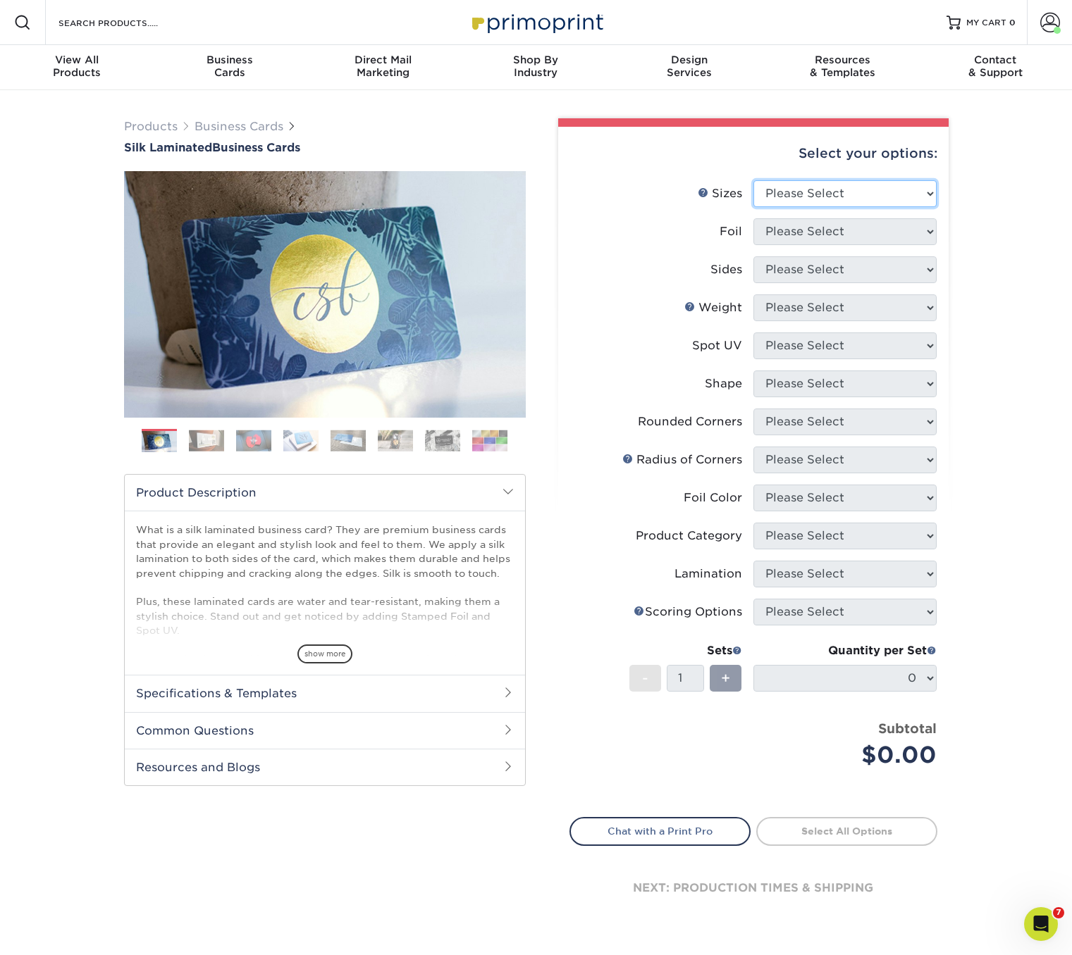
click at [815, 190] on select "Please Select 1.5" x 3.5" - Mini 1.75" x 3.5" - Mini 2" x 2" - Square 2" x 3" -…" at bounding box center [844, 193] width 183 height 27
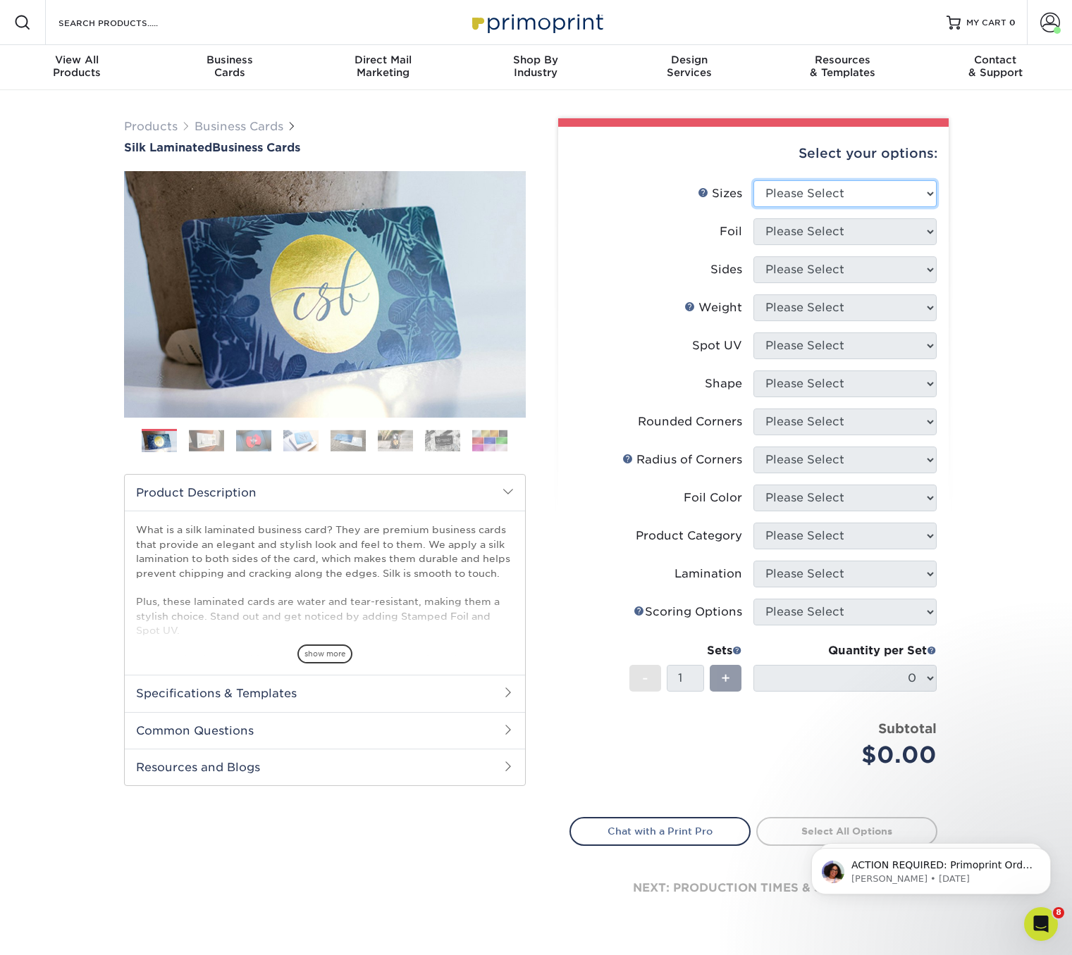
select select "2.00x3.50"
click at [753, 180] on select "Please Select 1.5" x 3.5" - Mini 1.75" x 3.5" - Mini 2" x 2" - Square 2" x 3" -…" at bounding box center [844, 193] width 183 height 27
click at [827, 232] on select "Please Select Yes No" at bounding box center [844, 231] width 183 height 27
select select "0"
click at [753, 218] on select "Please Select Yes No" at bounding box center [844, 231] width 183 height 27
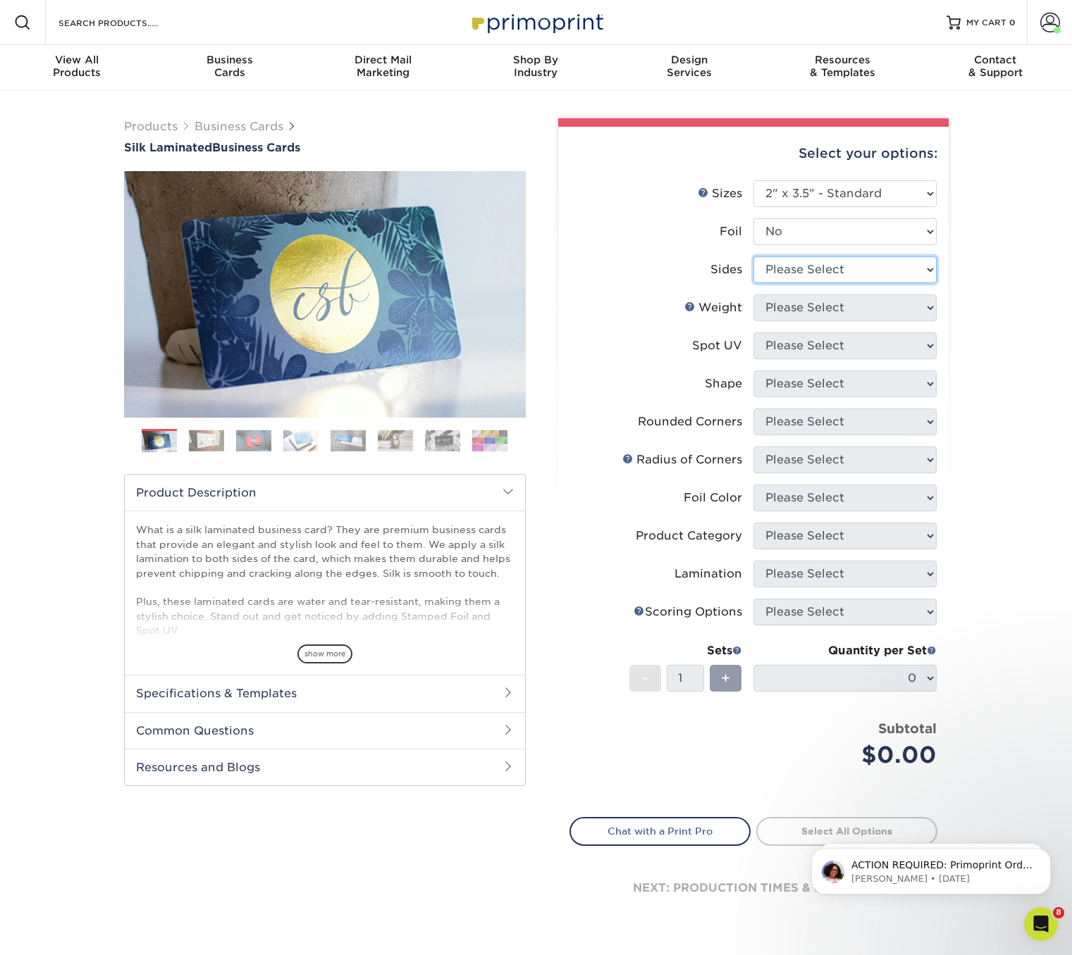
click at [818, 269] on select "Please Select Print Both Sides Print Front Only" at bounding box center [844, 269] width 183 height 27
select select "13abbda7-1d64-4f25-8bb2-c179b224825d"
click at [753, 256] on select "Please Select Print Both Sides Print Front Only" at bounding box center [844, 269] width 183 height 27
click at [822, 306] on select "Please Select 16PT" at bounding box center [844, 307] width 183 height 27
select select "16PT"
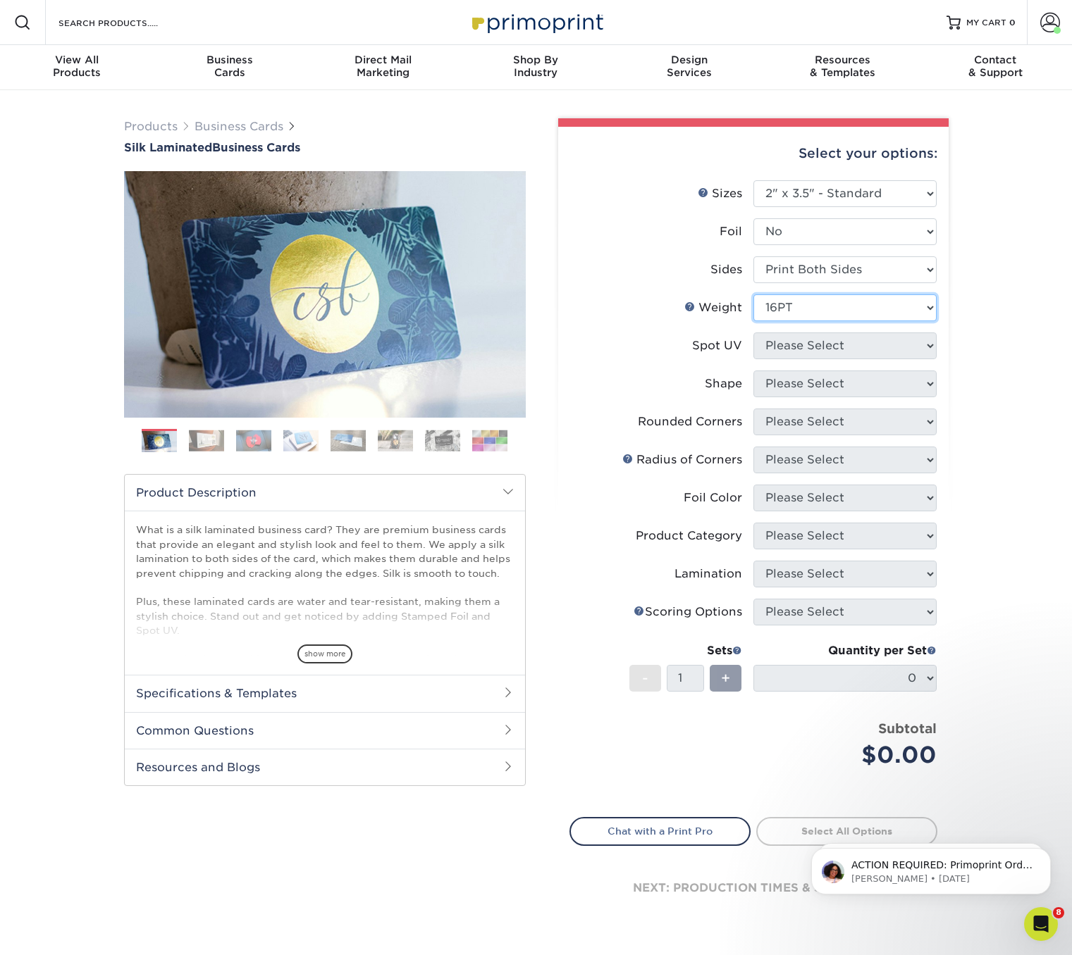
click at [753, 294] on select "Please Select 16PT" at bounding box center [844, 307] width 183 height 27
click at [828, 347] on select "Please Select No Spot UV Front and Back (Both Sides) Front Only Back Only" at bounding box center [844, 346] width 183 height 27
select select "3"
click at [753, 333] on select "Please Select No Spot UV Front and Back (Both Sides) Front Only Back Only" at bounding box center [844, 346] width 183 height 27
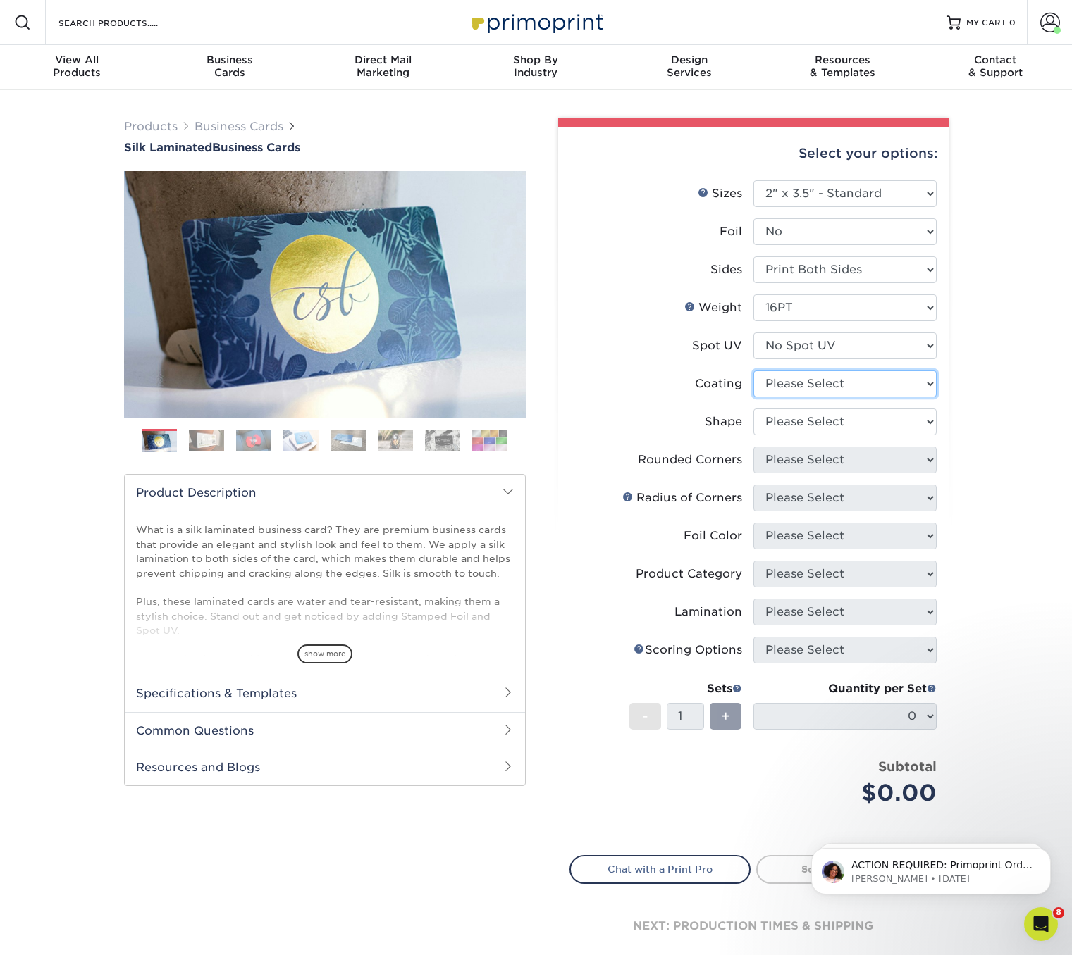
click at [828, 386] on select at bounding box center [844, 384] width 183 height 27
select select "3e7618de-abca-4bda-9f97-8b9129e913d8"
click at [753, 371] on select at bounding box center [844, 384] width 183 height 27
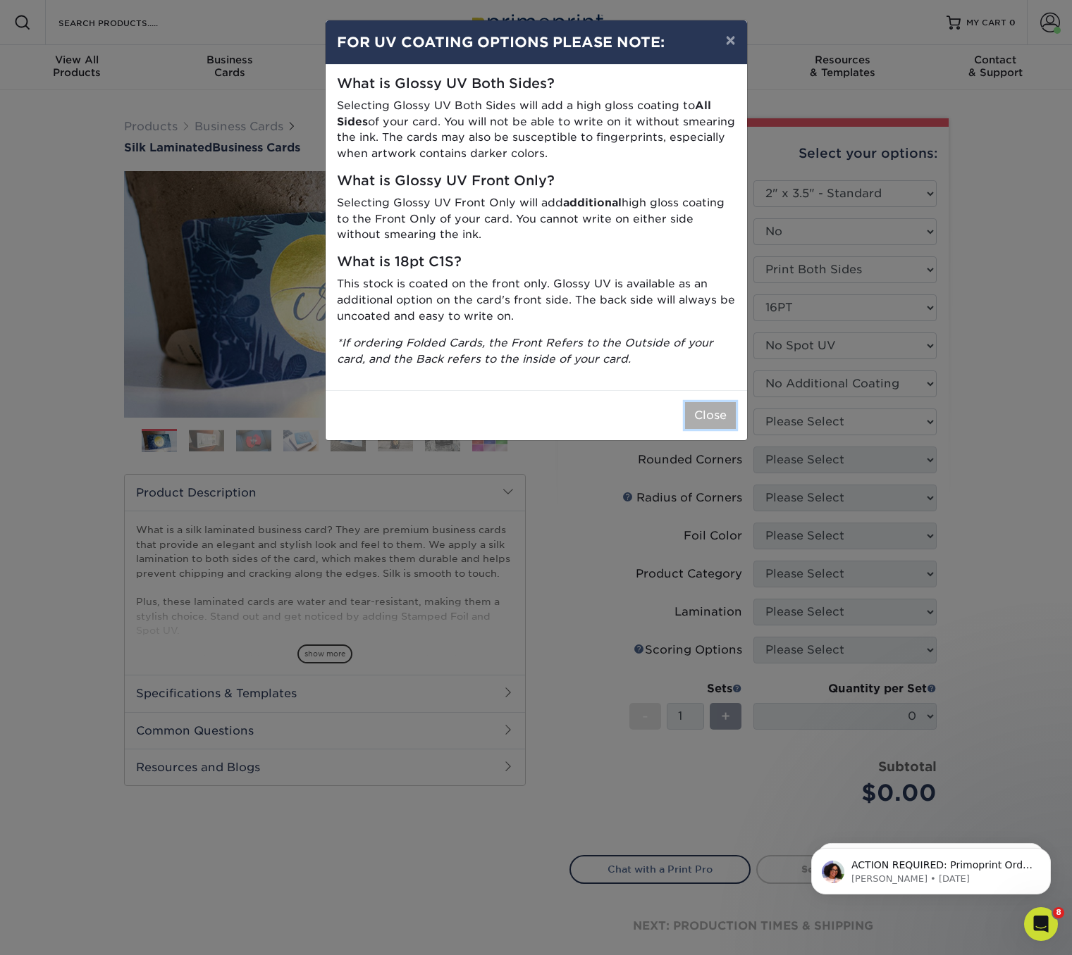
click at [714, 418] on button "Close" at bounding box center [710, 415] width 51 height 27
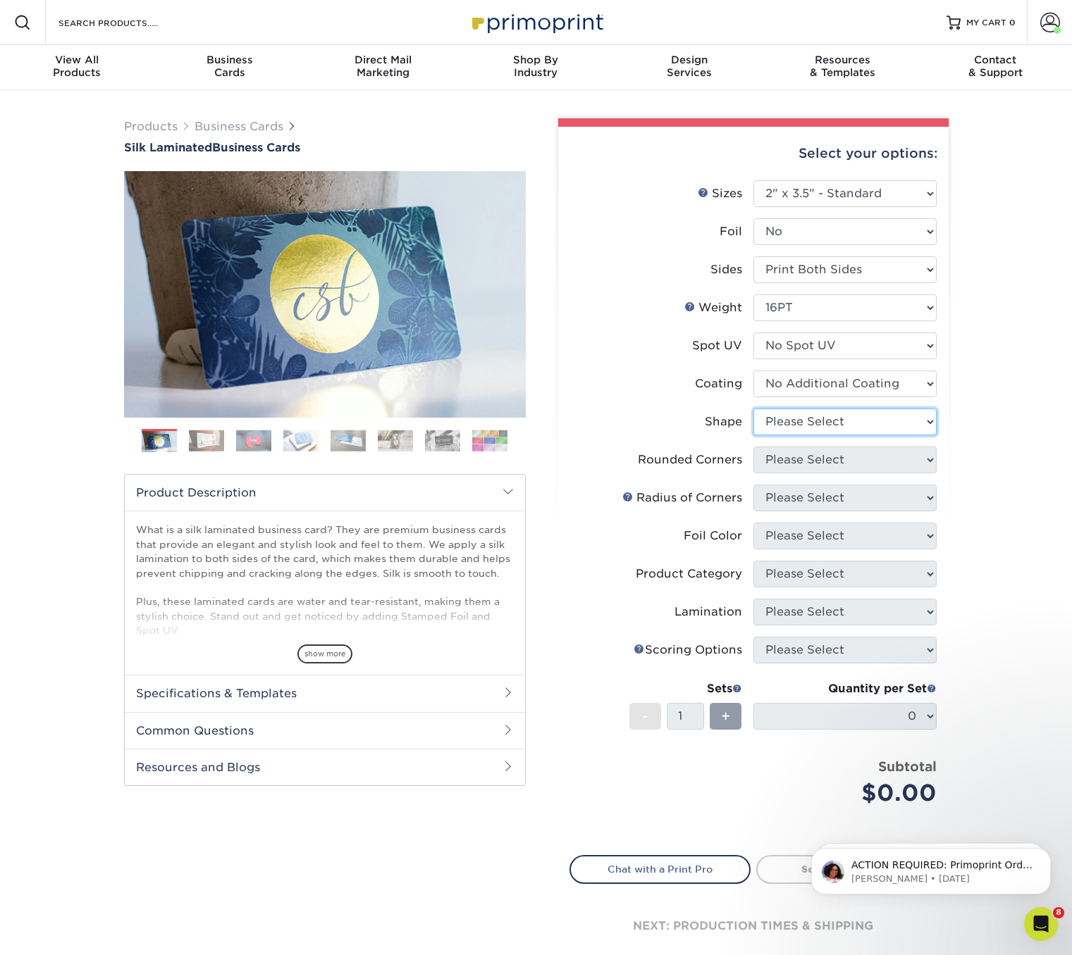
click at [817, 427] on select "Please Select Standard Oval" at bounding box center [844, 422] width 183 height 27
select select "standard"
click at [753, 409] on select "Please Select Standard Oval" at bounding box center [844, 422] width 183 height 27
click at [815, 459] on select "Please Select Yes - Round 2 Corners Yes - Round 4 Corners No" at bounding box center [844, 460] width 183 height 27
select select "0"
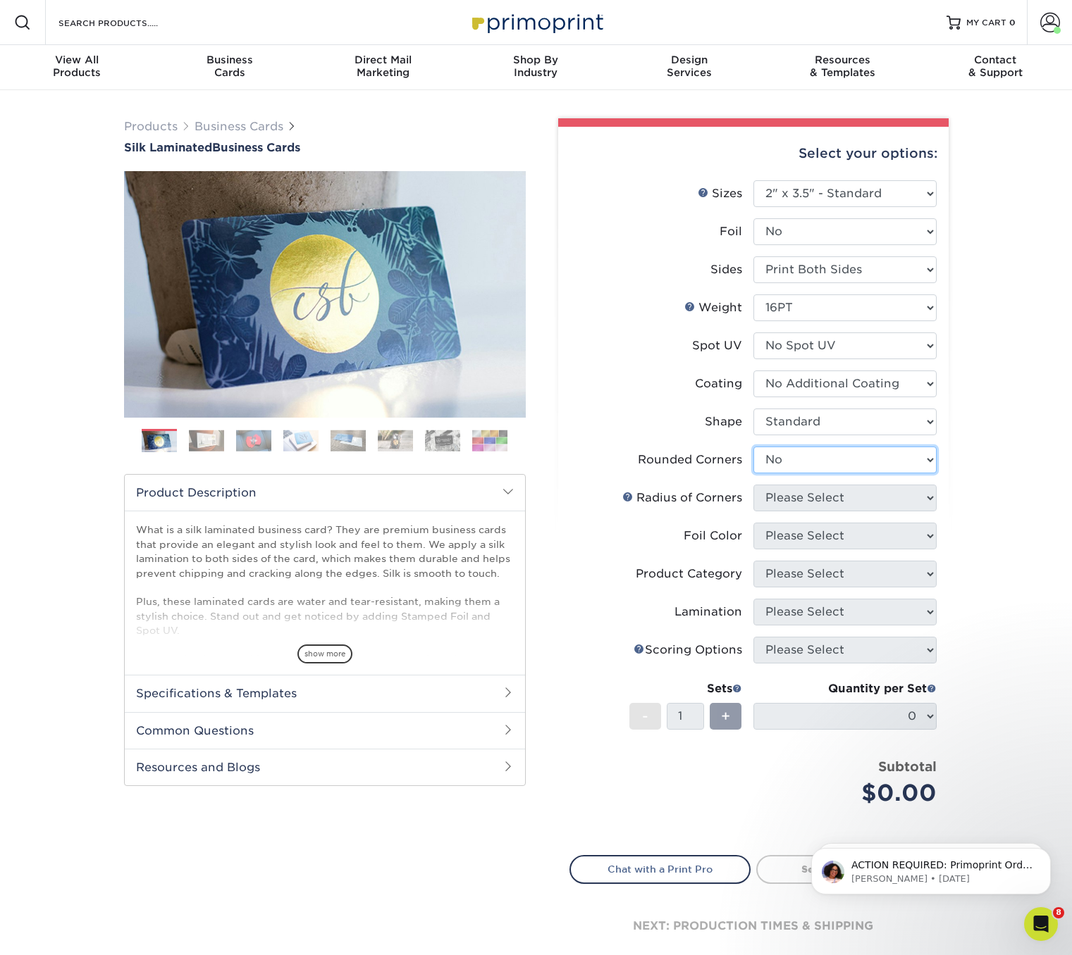
click at [753, 447] on select "Please Select Yes - Round 2 Corners Yes - Round 4 Corners No" at bounding box center [844, 460] width 183 height 27
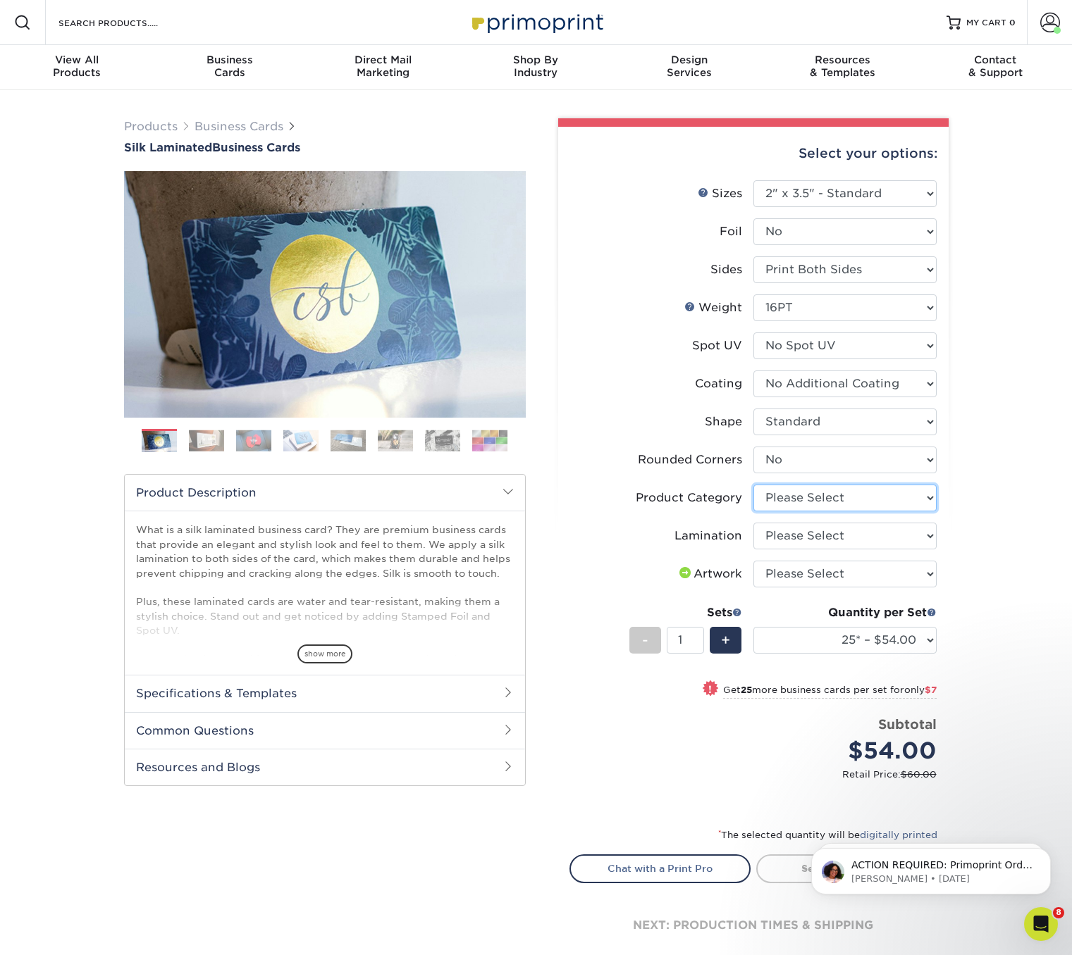
click at [823, 502] on select "Please Select Business Cards" at bounding box center [844, 498] width 183 height 27
select select "3b5148f1-0588-4f88-a218-97bcfdce65c1"
click at [753, 485] on select "Please Select Business Cards" at bounding box center [844, 498] width 183 height 27
click at [828, 537] on select "Please Select Silk" at bounding box center [844, 536] width 183 height 27
select select "ccacb42f-45f7-42d3-bbd3-7c8421cf37f0"
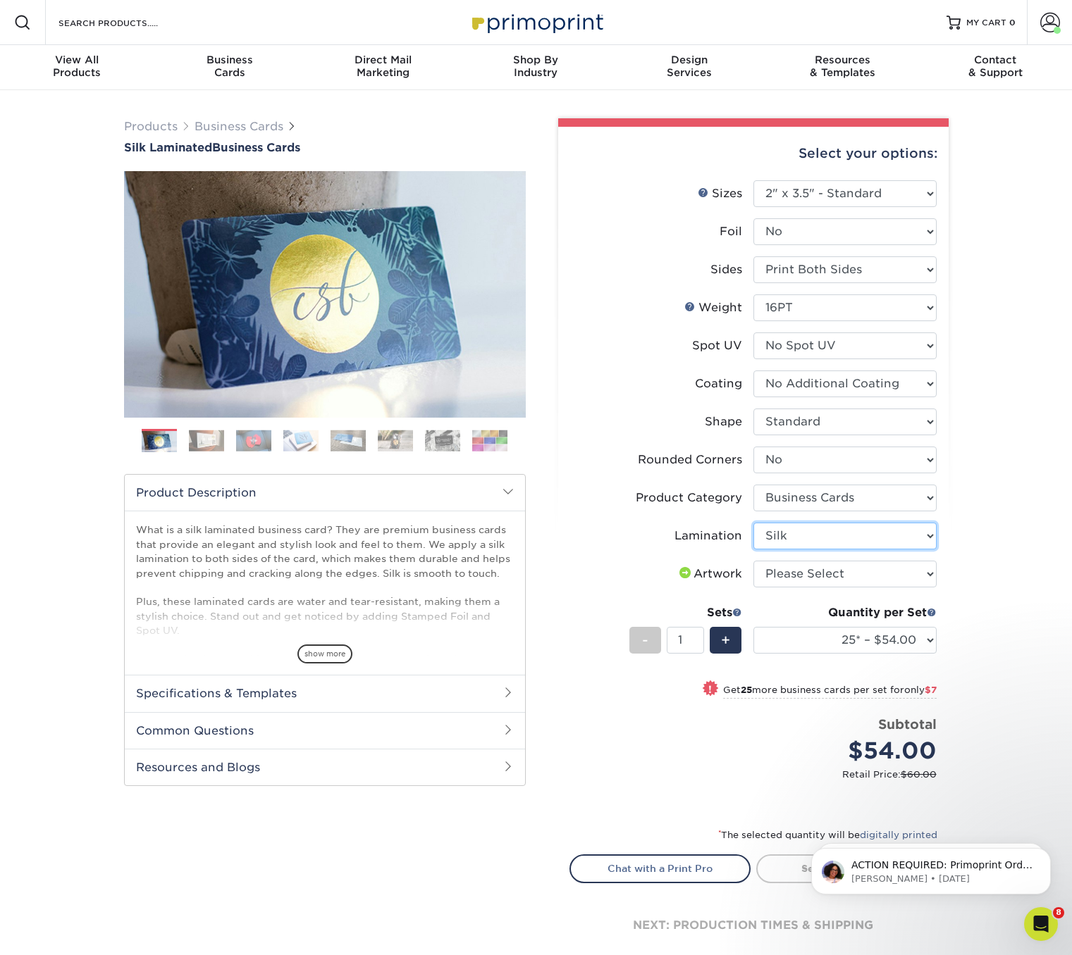
click at [753, 523] on select "Please Select Silk" at bounding box center [844, 536] width 183 height 27
click at [837, 578] on select "Please Select I will upload files I need a design - $100" at bounding box center [844, 574] width 183 height 27
select select "upload"
click at [753, 561] on select "Please Select I will upload files I need a design - $100" at bounding box center [844, 574] width 183 height 27
click at [831, 639] on select "25* – $54.00 50* – $61.00 75* – $68.00 100* – $75.00 250* – $82.00 500 – $86.00…" at bounding box center [844, 640] width 183 height 27
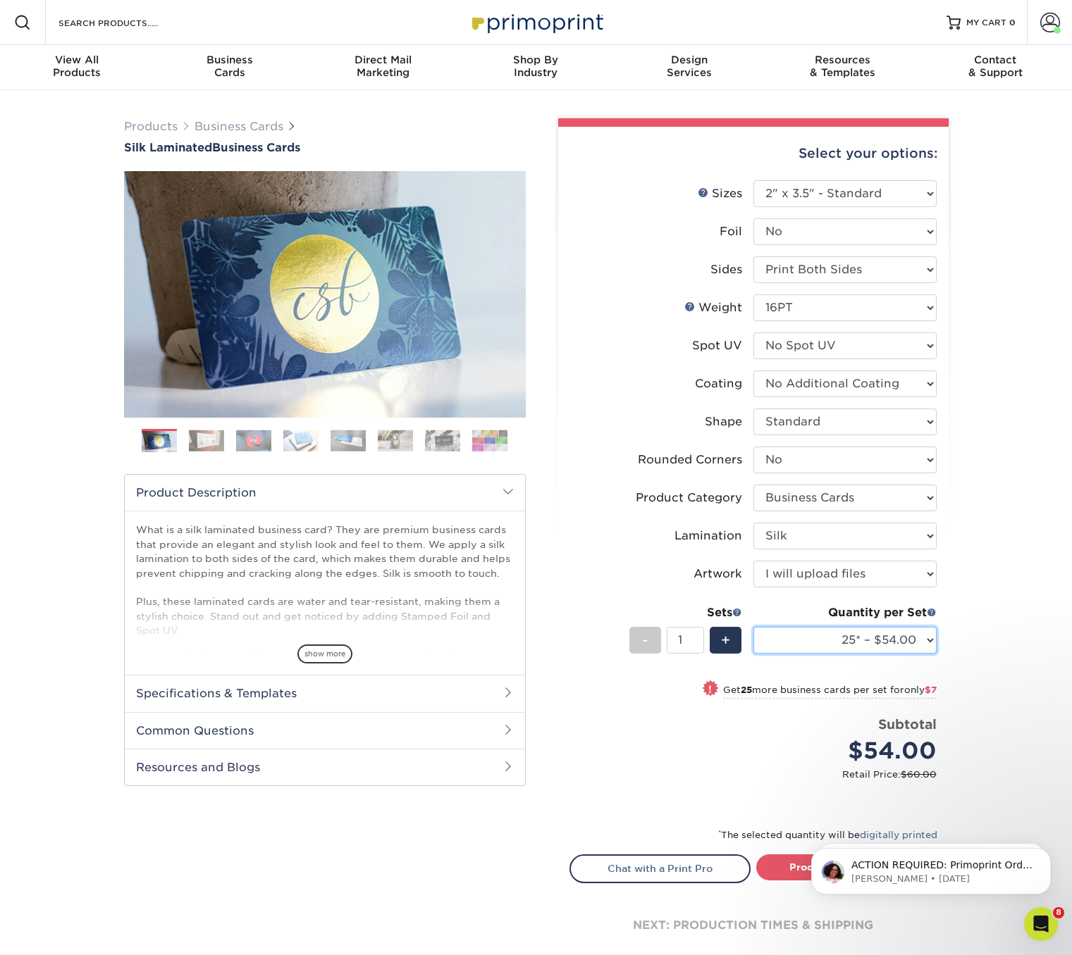
click at [883, 642] on select "25* – $54.00 50* – $61.00 75* – $68.00 100* – $75.00 250* – $82.00 500 – $86.00…" at bounding box center [844, 640] width 183 height 27
select select "100* – $75.00"
click at [753, 627] on select "25* – $54.00 50* – $61.00 75* – $68.00 100* – $75.00 250* – $82.00 500 – $86.00…" at bounding box center [844, 640] width 183 height 27
